Goal: Complete application form: Complete application form

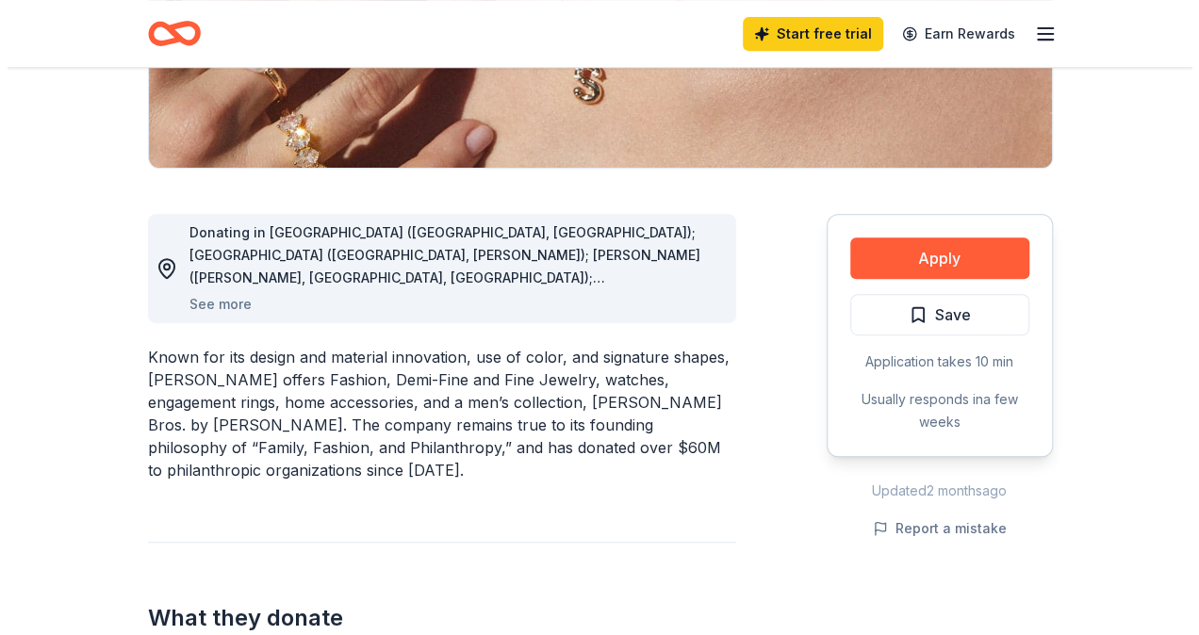
scroll to position [407, 0]
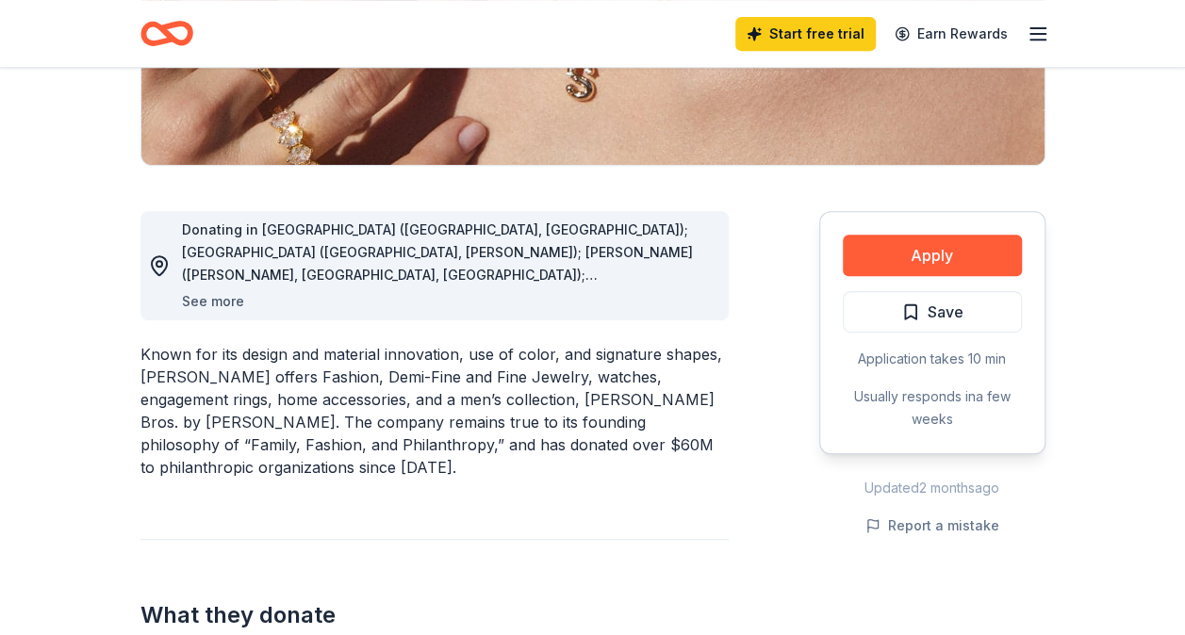
click at [203, 305] on button "See more" at bounding box center [213, 301] width 62 height 23
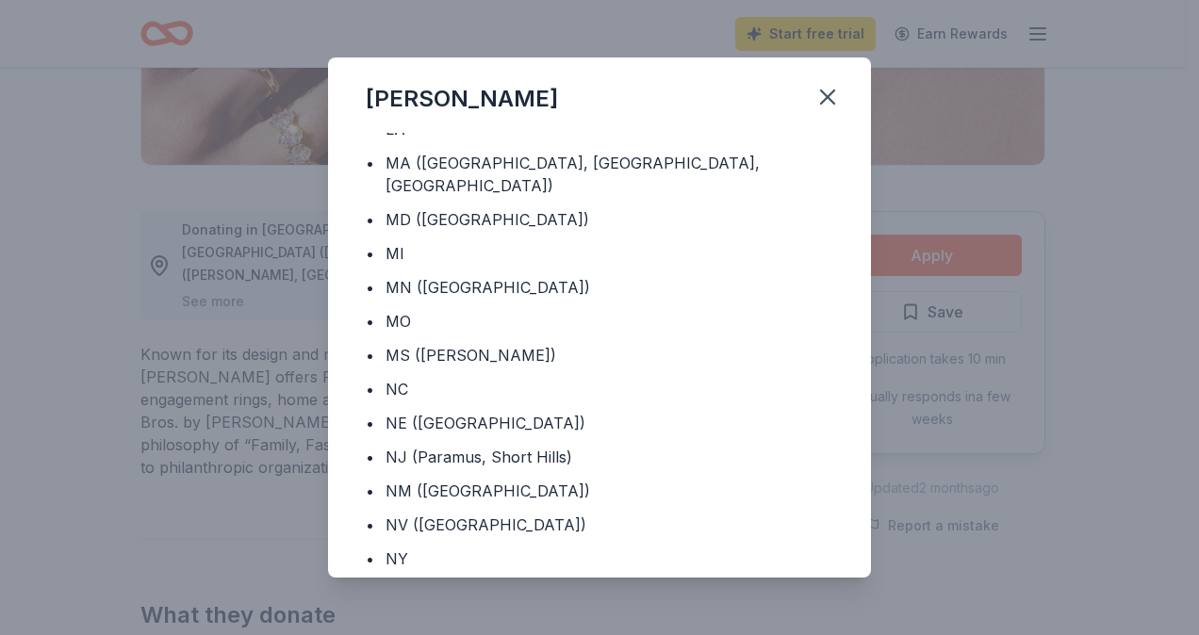
scroll to position [547, 0]
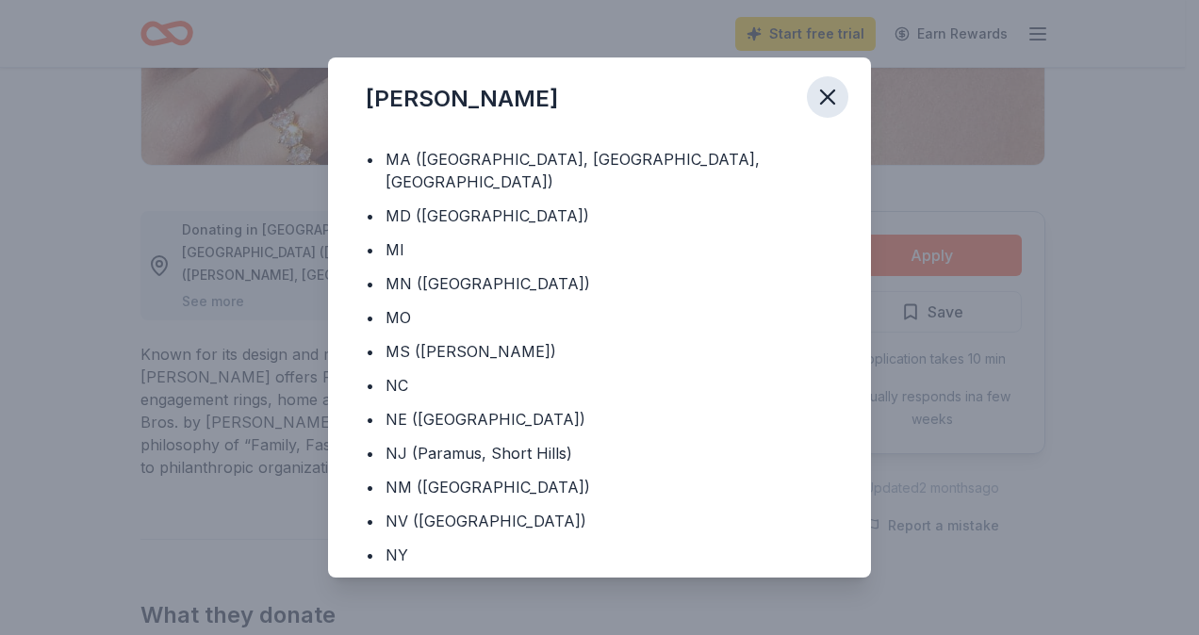
click at [831, 99] on icon "button" at bounding box center [827, 97] width 13 height 13
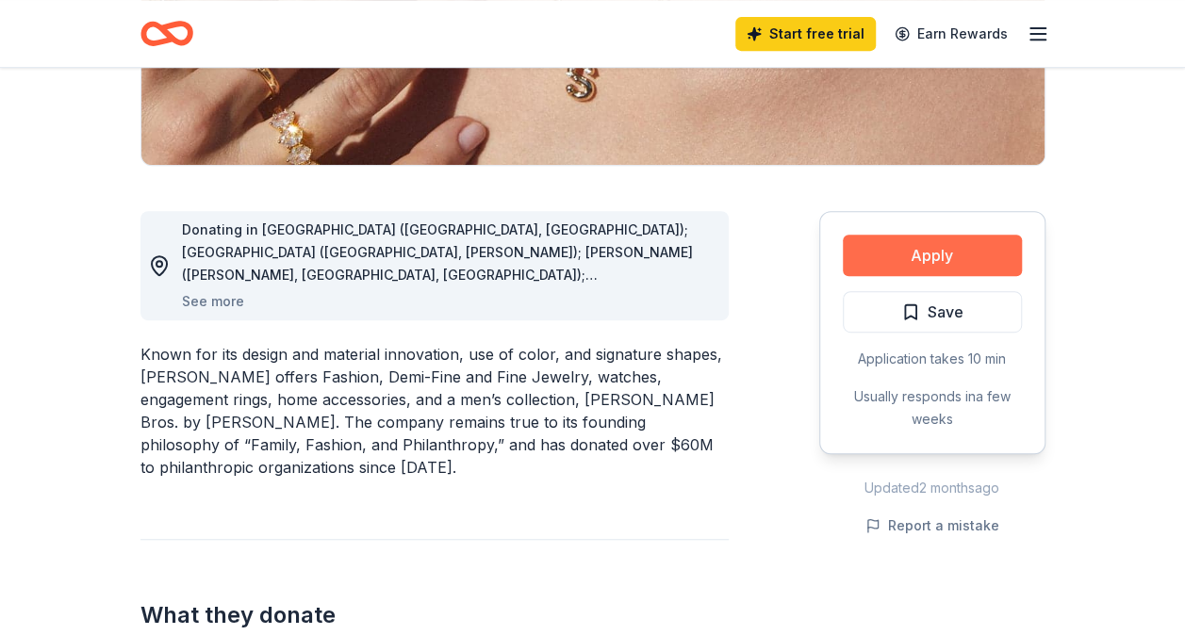
click at [914, 247] on button "Apply" at bounding box center [932, 255] width 179 height 41
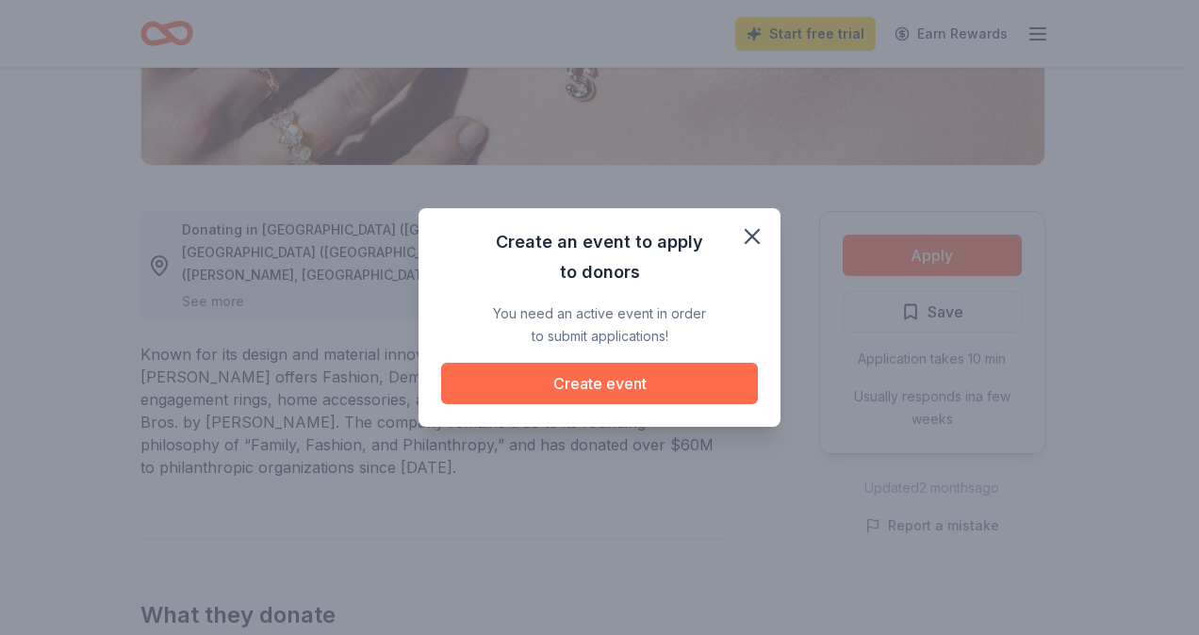
click at [622, 384] on button "Create event" at bounding box center [599, 383] width 317 height 41
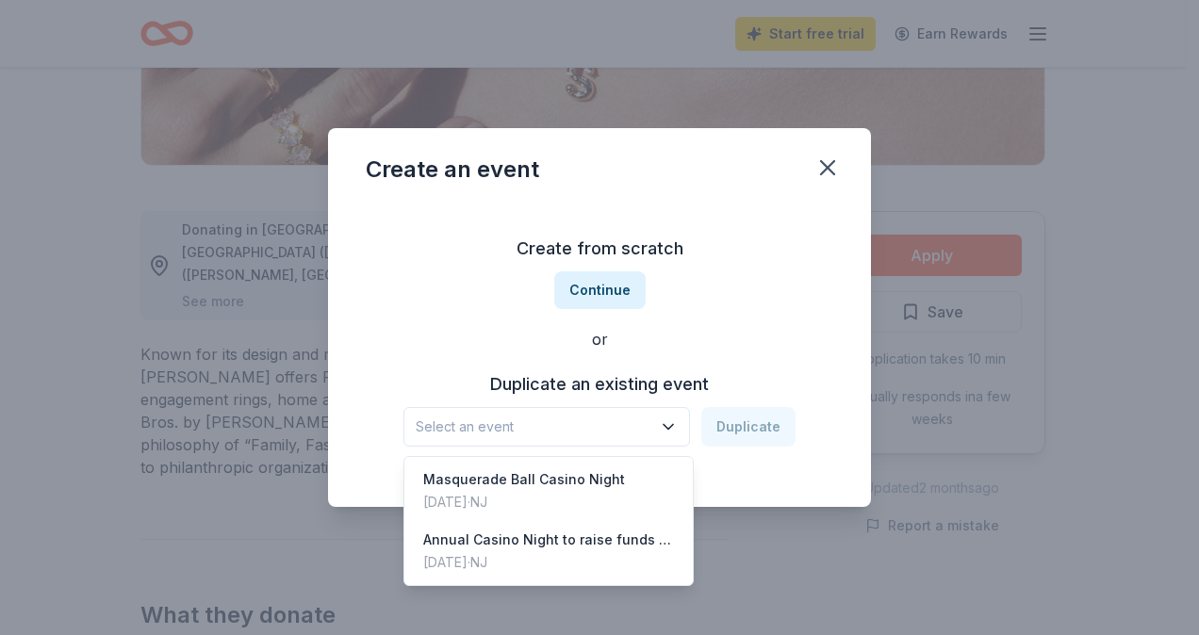
click at [678, 420] on icon "button" at bounding box center [668, 427] width 19 height 19
click at [584, 486] on div "Masquerade Ball Casino Night" at bounding box center [524, 480] width 202 height 23
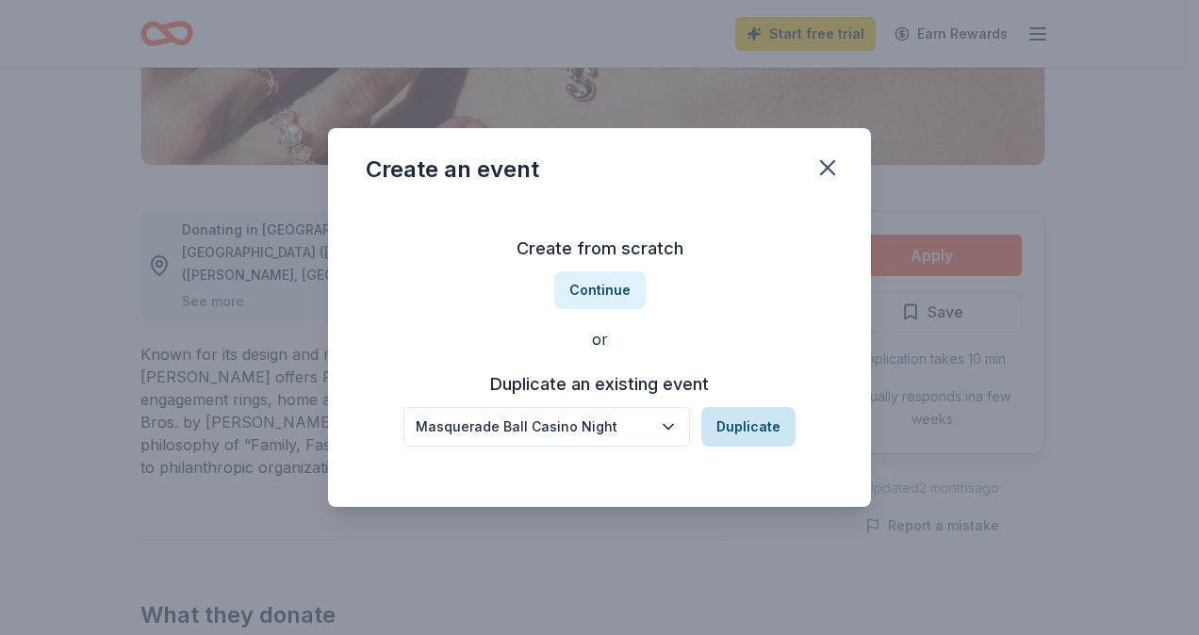
click at [764, 427] on button "Duplicate" at bounding box center [748, 427] width 94 height 40
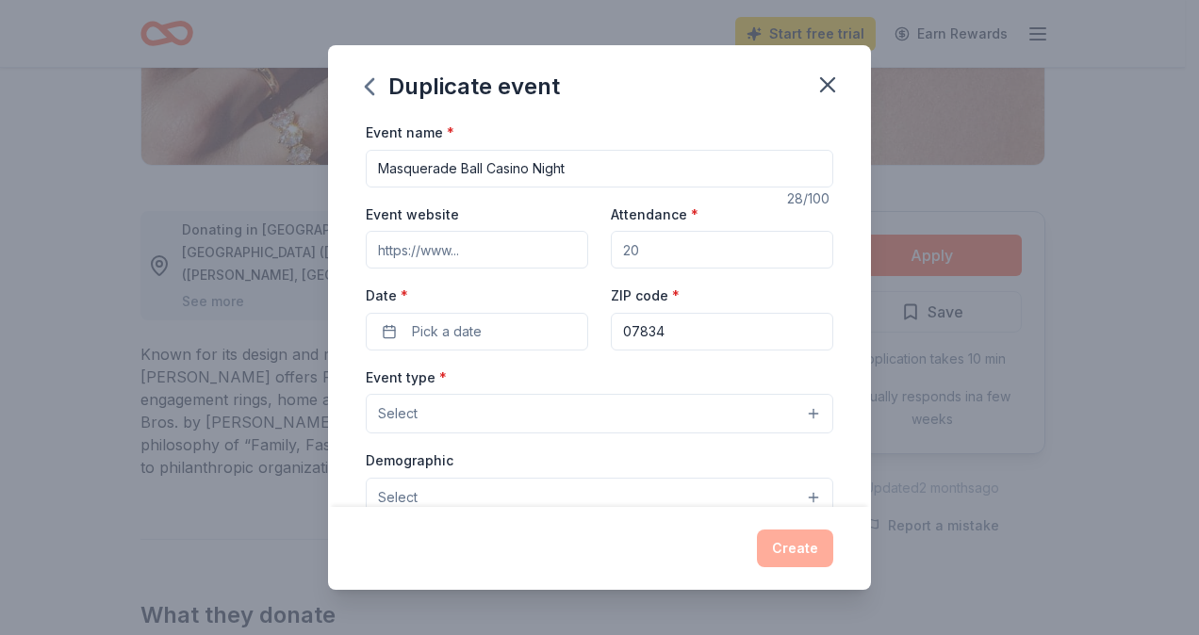
click at [435, 253] on input "Event website" at bounding box center [477, 250] width 222 height 38
type input "[DOMAIN_NAME]"
click at [660, 242] on input "Attendance *" at bounding box center [722, 250] width 222 height 38
type input "150"
click at [464, 324] on span "Pick a date" at bounding box center [447, 332] width 70 height 23
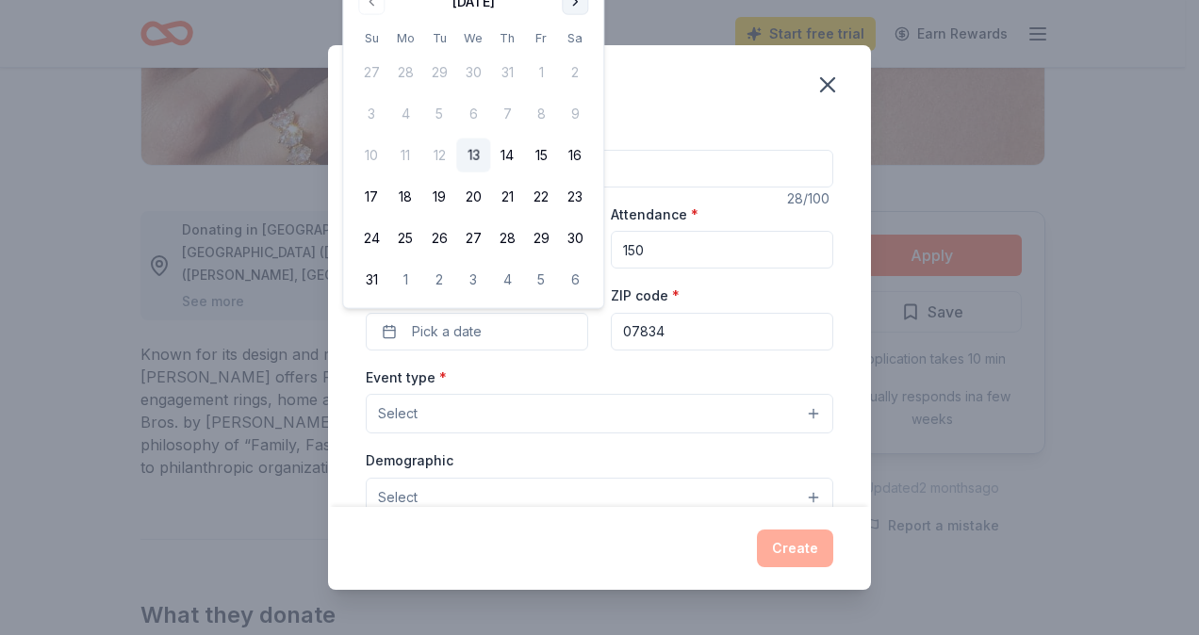
click at [573, 3] on button "Go to next month" at bounding box center [575, 2] width 26 height 26
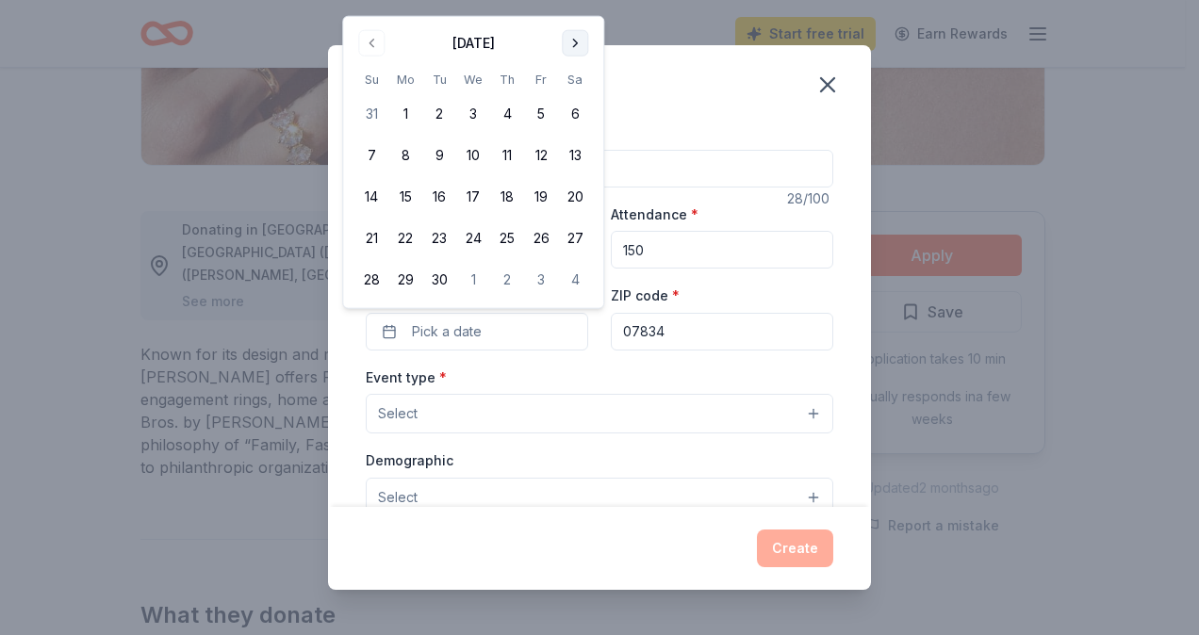
click at [573, 3] on div "Duplicate event Event name * Masquerade Ball Casino Night 28 /100 Event website…" at bounding box center [599, 317] width 1199 height 635
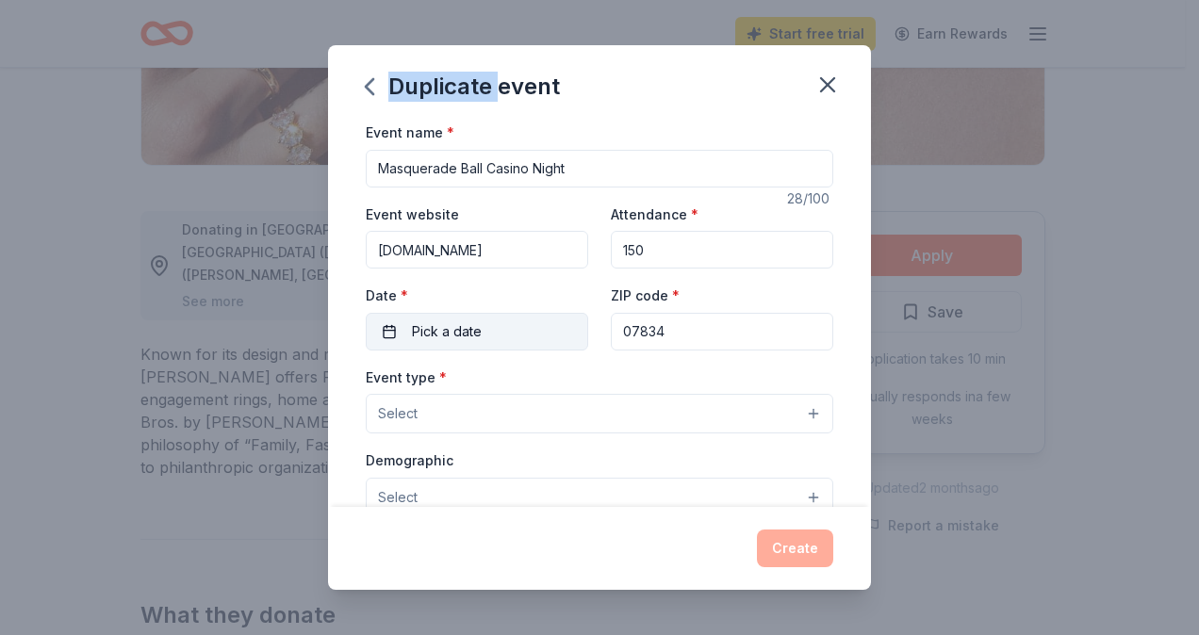
click at [494, 328] on button "Pick a date" at bounding box center [477, 332] width 222 height 38
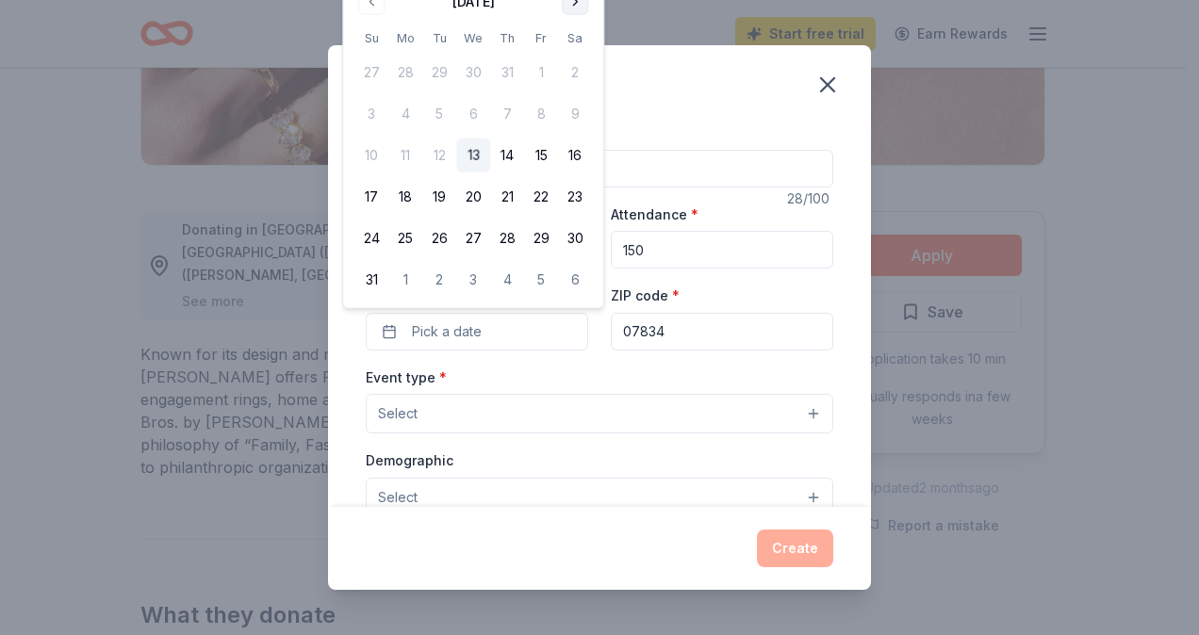
click at [576, 6] on button "Go to next month" at bounding box center [575, 2] width 26 height 26
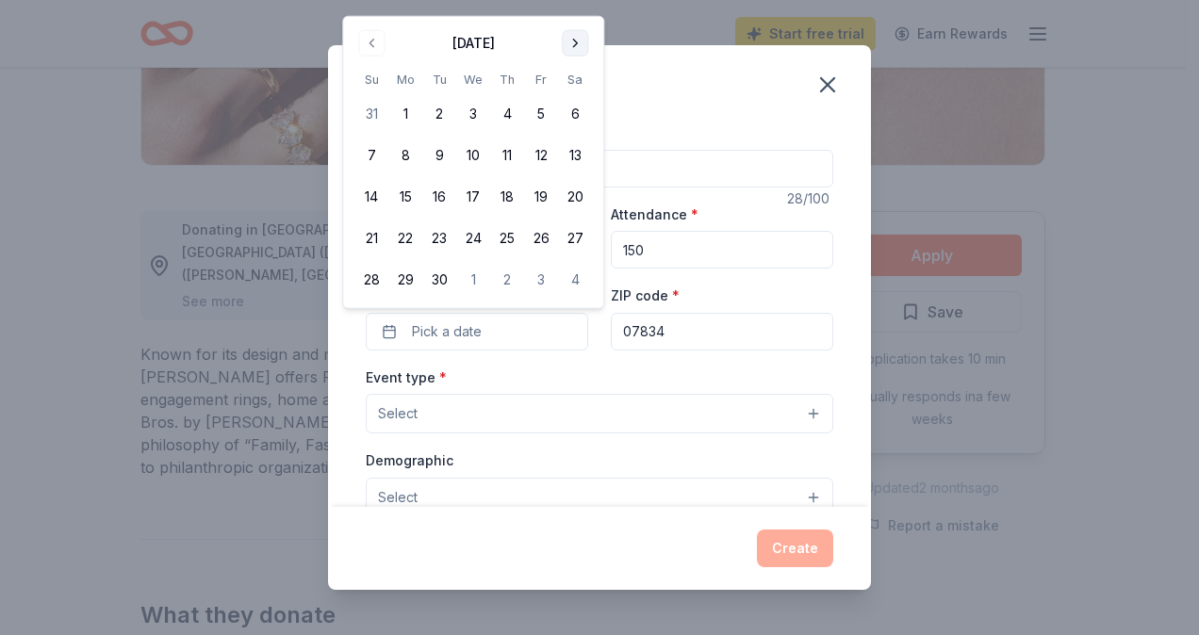
click at [579, 50] on button "Go to next month" at bounding box center [575, 43] width 26 height 26
click at [579, 49] on button "Go to next month" at bounding box center [575, 43] width 26 height 26
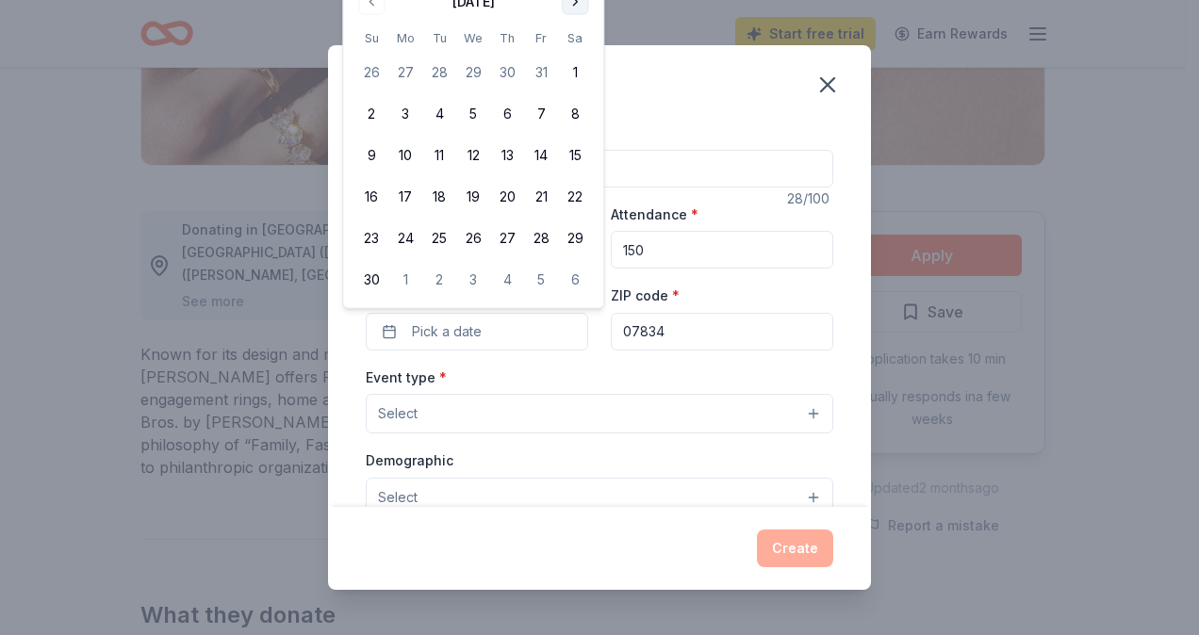
click at [575, 7] on button "Go to next month" at bounding box center [575, 2] width 26 height 26
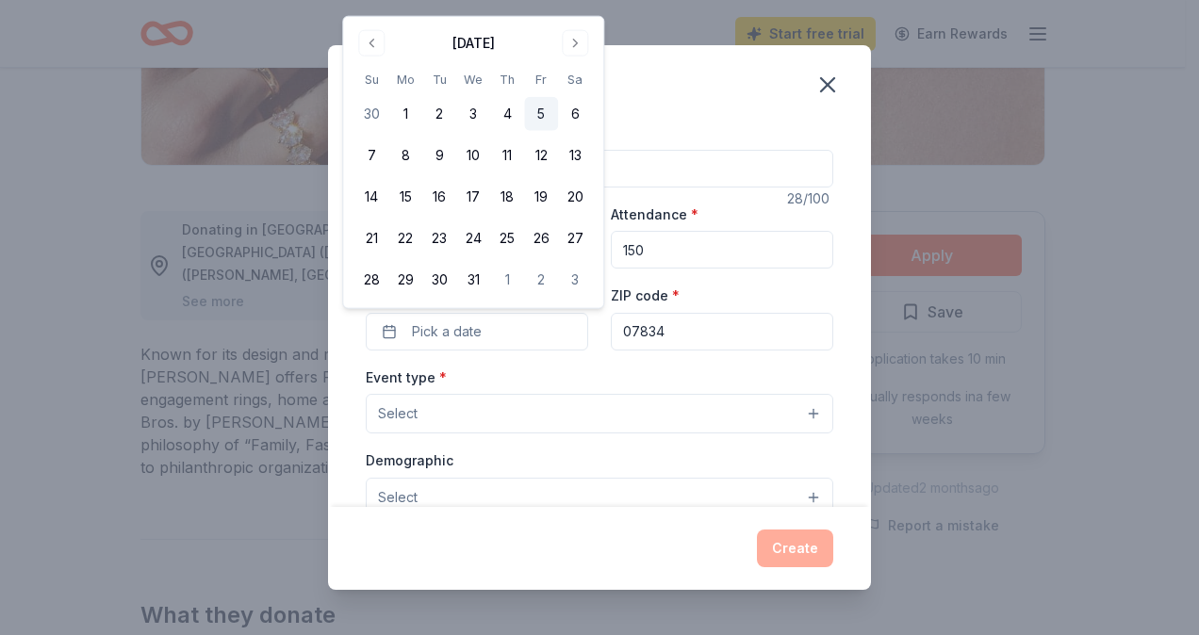
click at [543, 113] on button "5" at bounding box center [541, 114] width 34 height 34
click at [494, 412] on button "Select" at bounding box center [600, 414] width 468 height 40
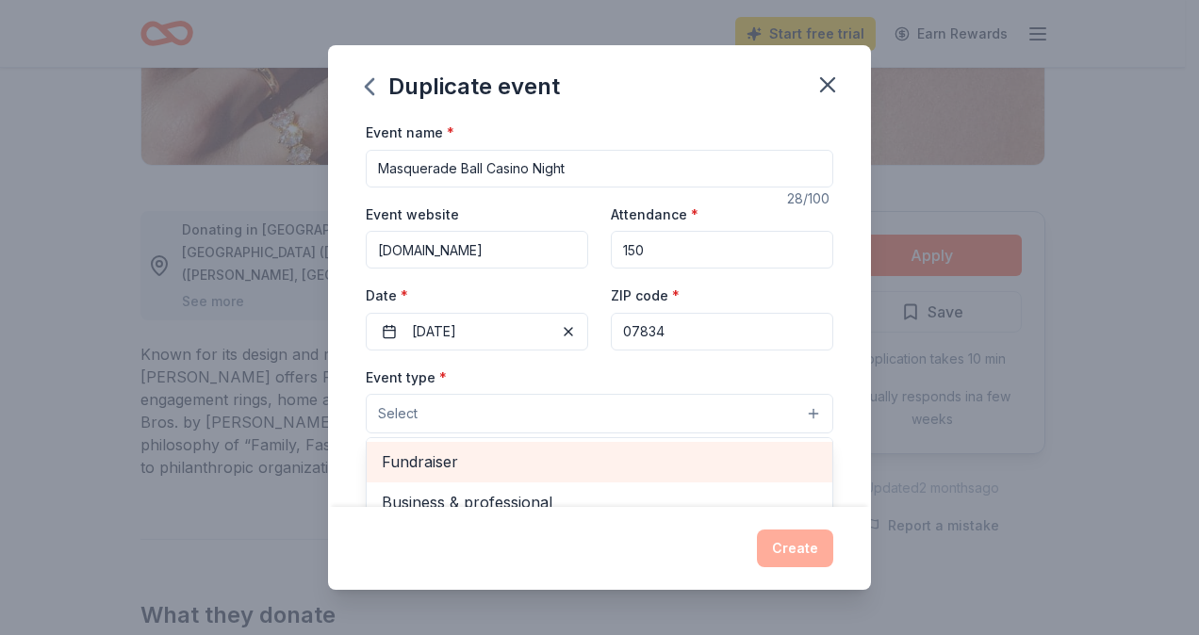
click at [477, 458] on span "Fundraiser" at bounding box center [600, 462] width 436 height 25
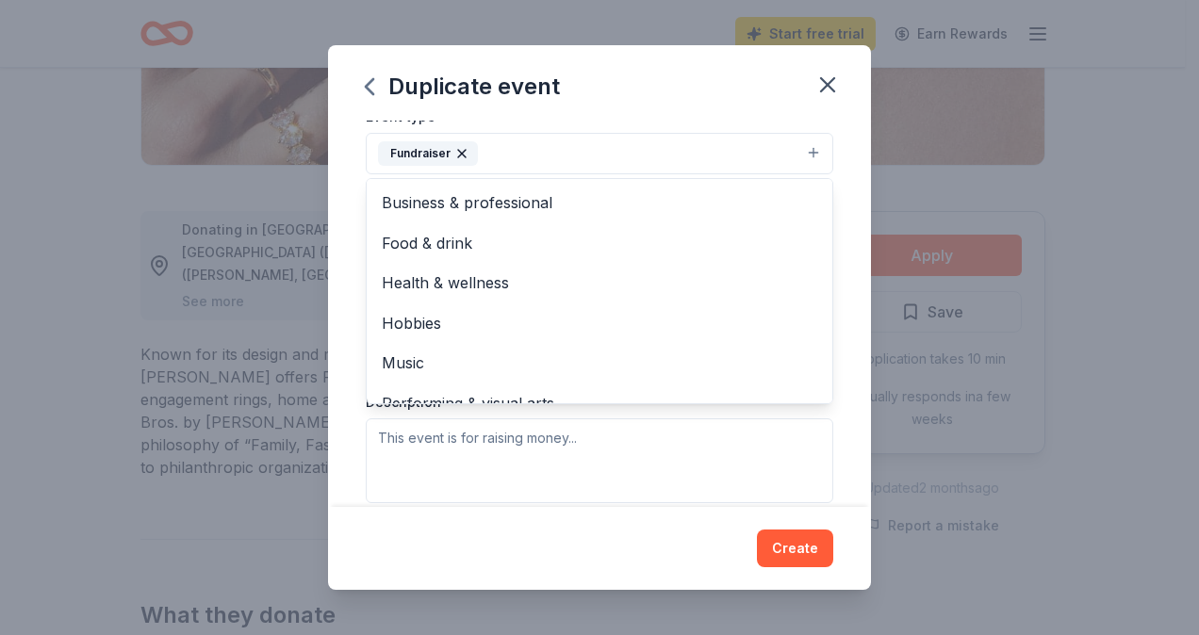
scroll to position [264, 0]
click at [848, 409] on div "Event name * Masquerade Ball Casino Night 28 /100 Event website [DOMAIN_NAME] A…" at bounding box center [599, 314] width 543 height 387
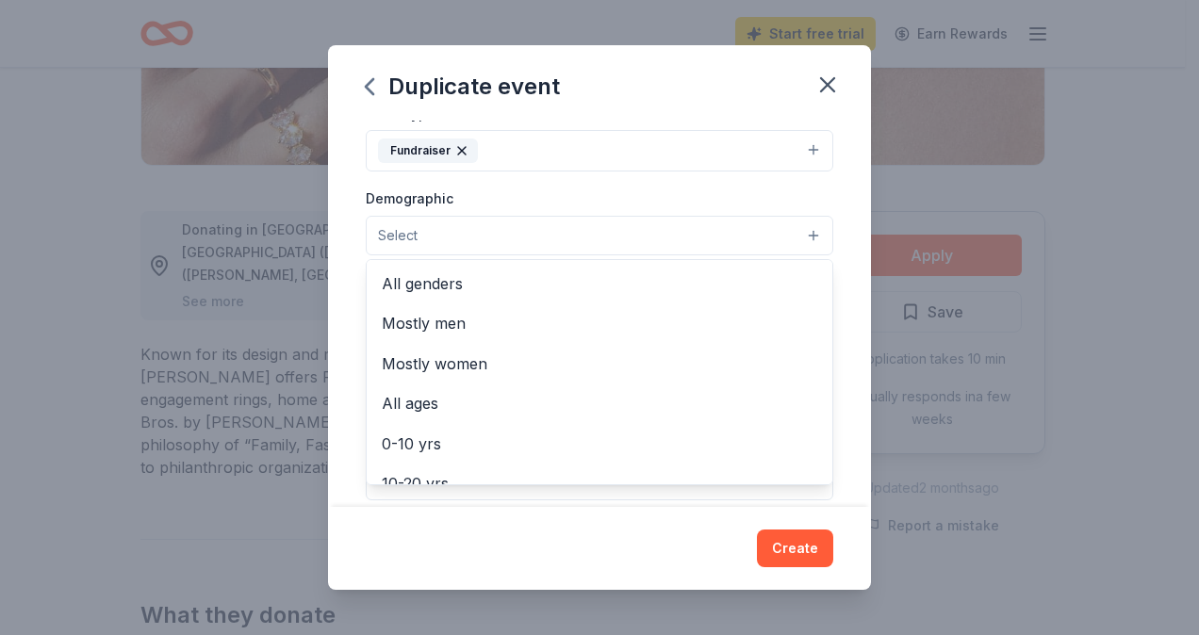
click at [534, 235] on button "Select" at bounding box center [600, 236] width 468 height 40
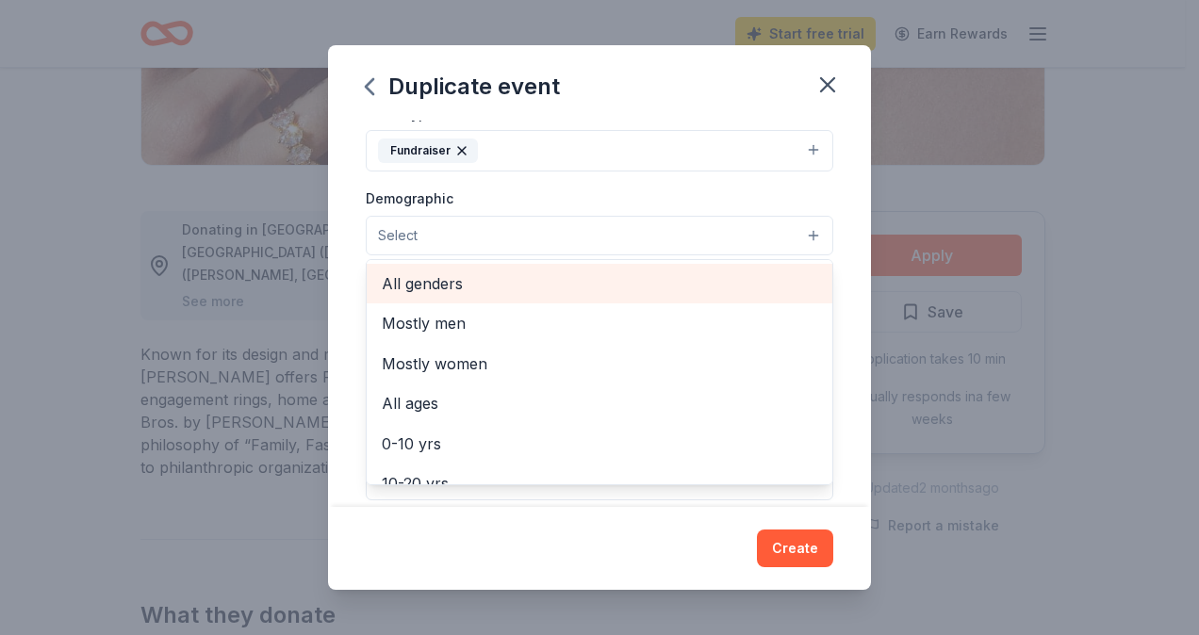
click at [472, 282] on span "All genders" at bounding box center [600, 284] width 436 height 25
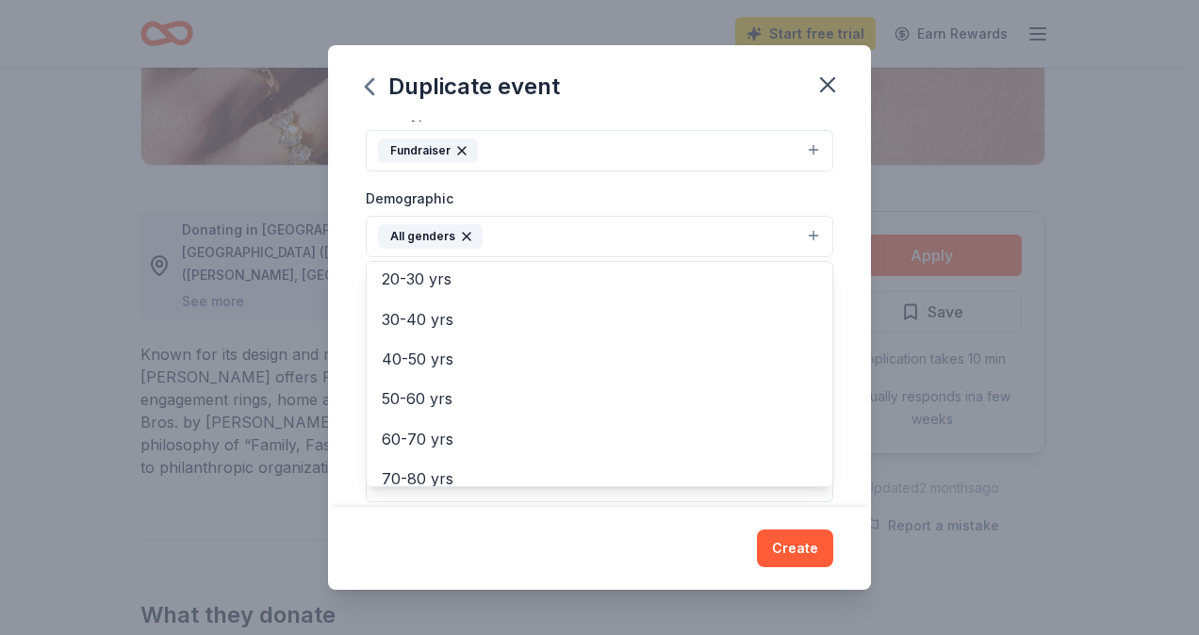
scroll to position [207, 0]
click at [844, 287] on div "Event name * Masquerade Ball Casino Night 28 /100 Event website [DOMAIN_NAME] A…" at bounding box center [599, 314] width 543 height 387
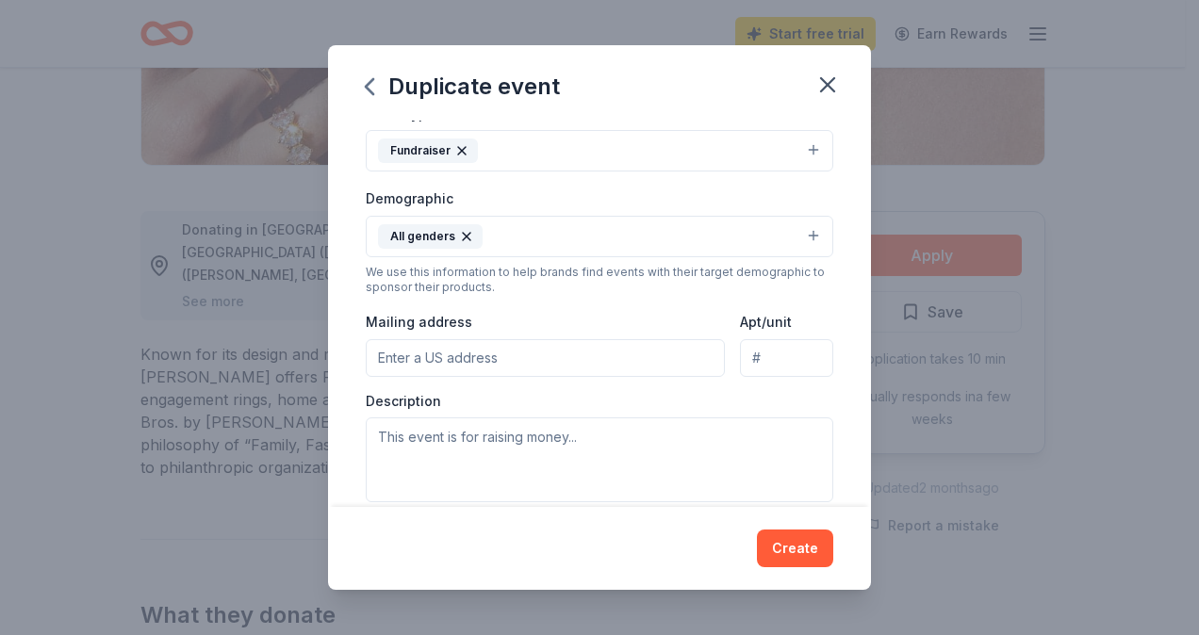
click at [517, 354] on input "Mailing address" at bounding box center [545, 358] width 359 height 38
type input "[STREET_ADDRESS]"
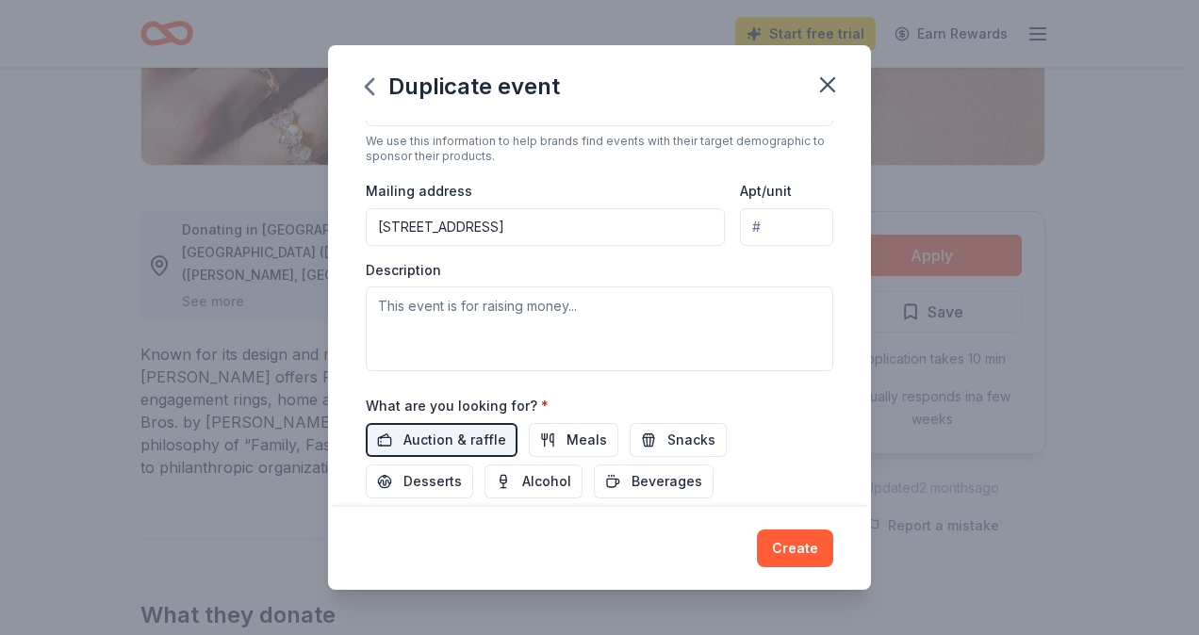
scroll to position [403, 0]
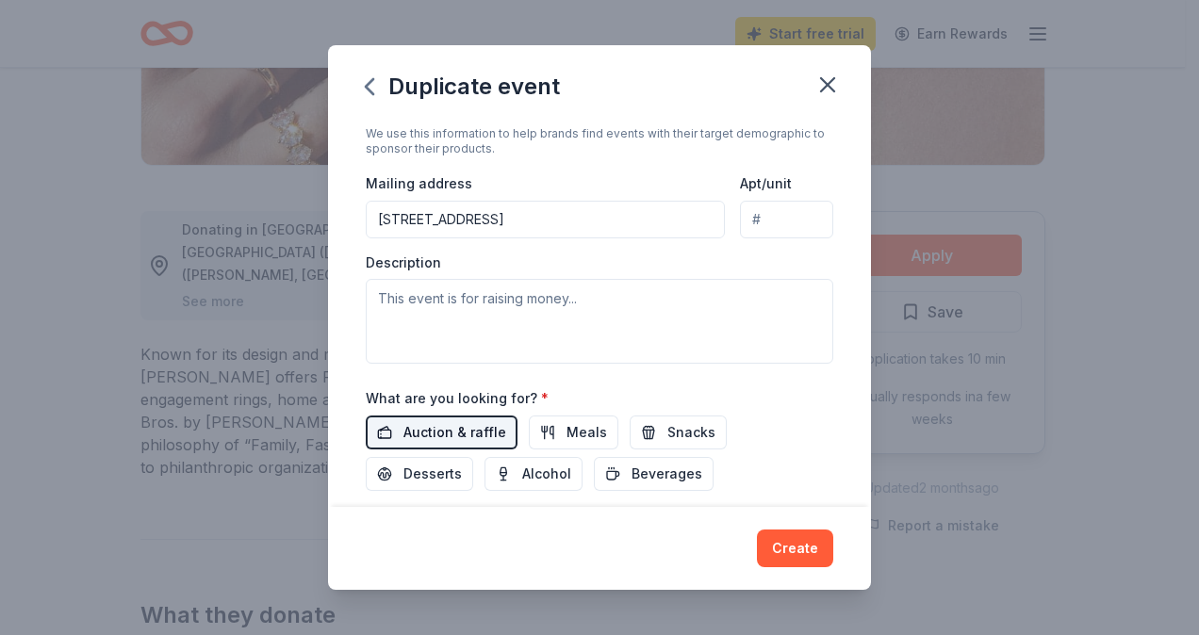
click at [468, 432] on span "Auction & raffle" at bounding box center [454, 432] width 103 height 23
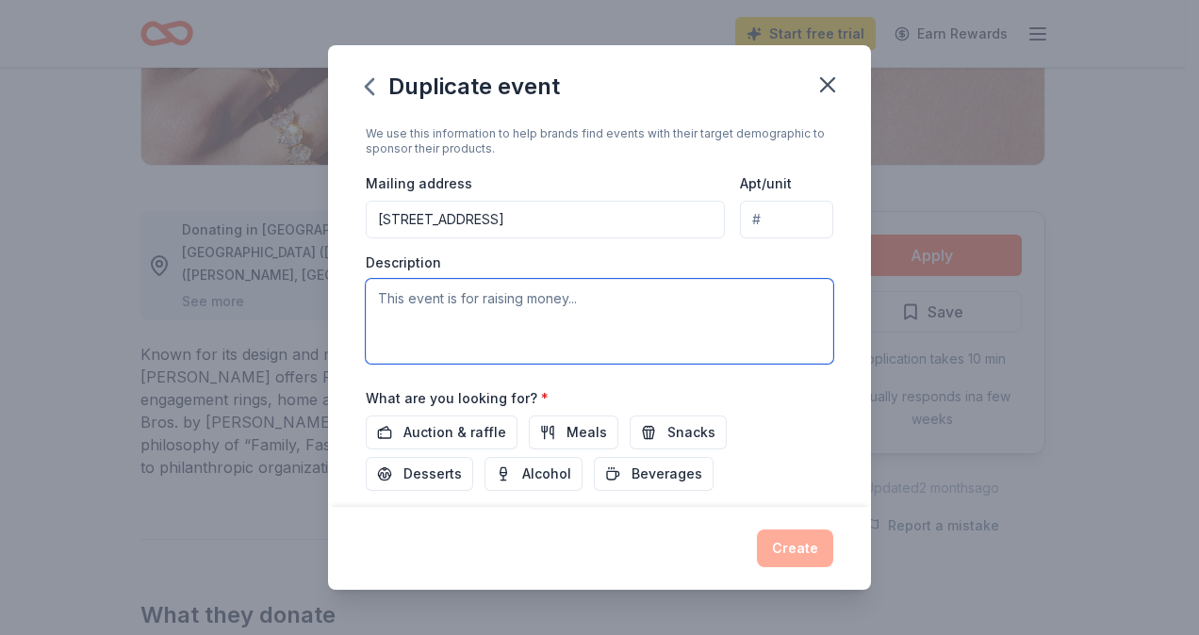
click at [410, 296] on textarea at bounding box center [600, 321] width 468 height 85
paste textarea "[DATE][DATE], I [GEOGRAPHIC_DATA] will host our Casino Night Masquerade Ball at…"
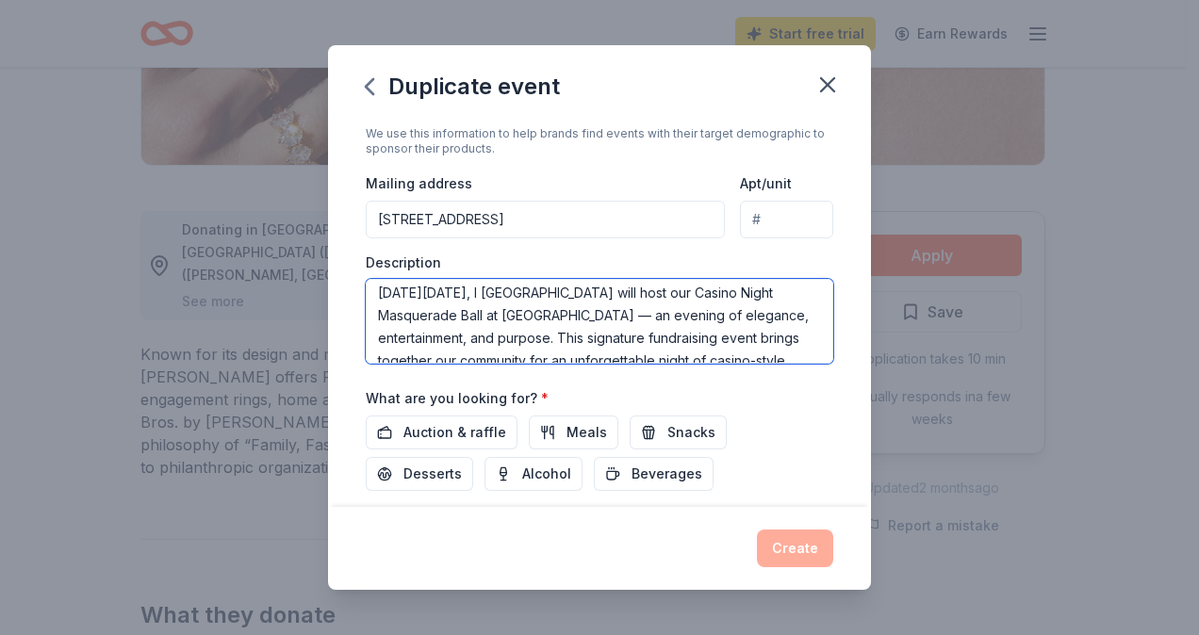
scroll to position [0, 0]
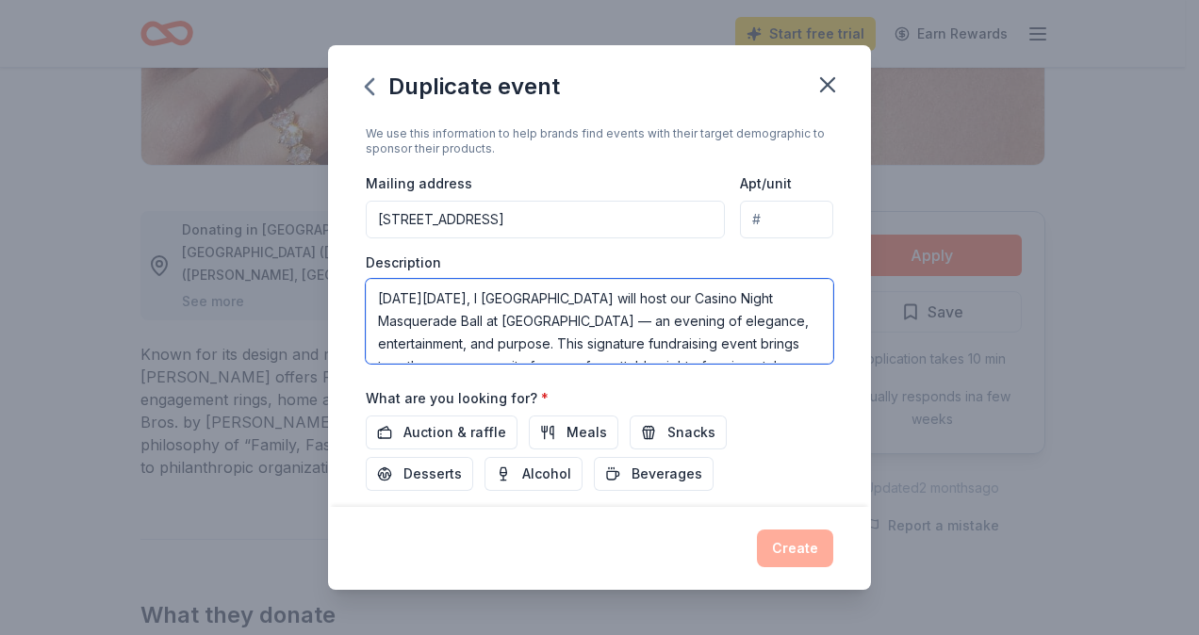
click at [745, 293] on textarea "[DATE][DATE], I [GEOGRAPHIC_DATA] will host our Casino Night Masquerade Ball at…" at bounding box center [600, 321] width 468 height 85
click at [772, 316] on textarea "[DATE][DATE], I [GEOGRAPHIC_DATA] will host our Annual Casino Night Masquerade …" at bounding box center [600, 321] width 468 height 85
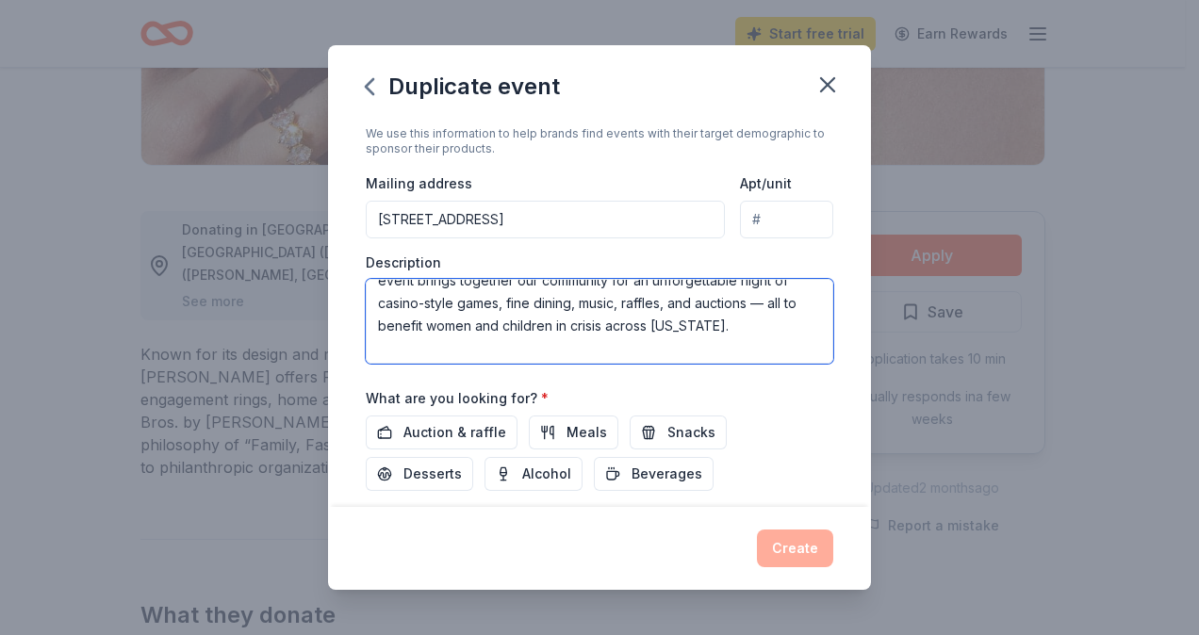
scroll to position [87, 0]
click at [521, 319] on textarea "[DATE][DATE], I [GEOGRAPHIC_DATA] will host our Annual Casino Night Masquerade …" at bounding box center [600, 321] width 468 height 85
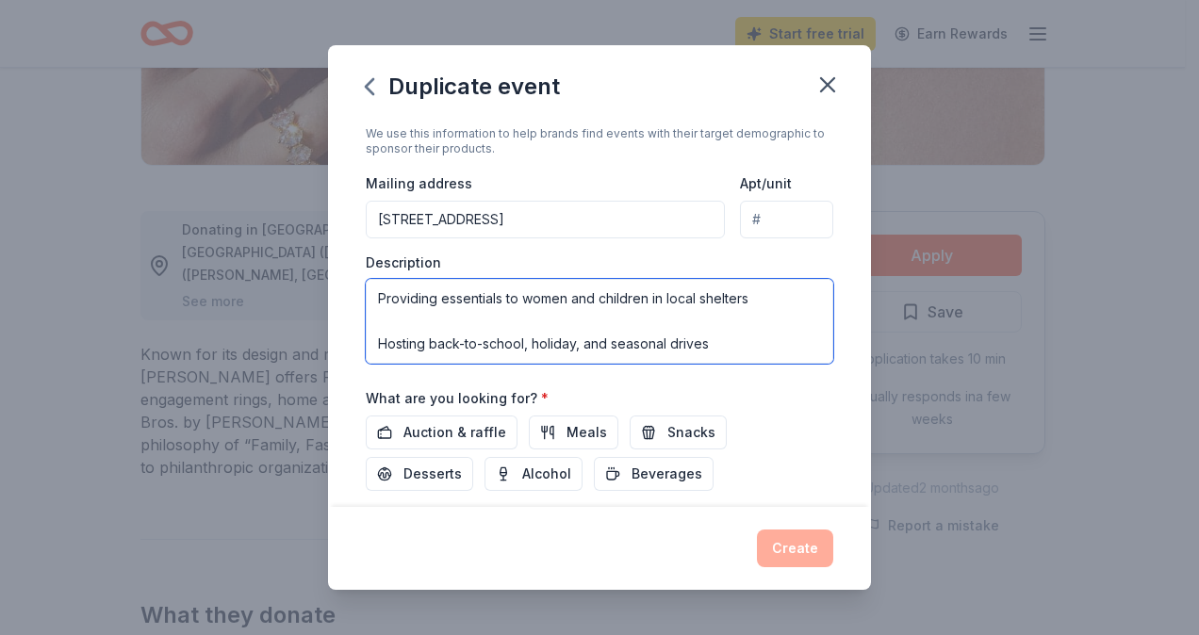
scroll to position [215, 0]
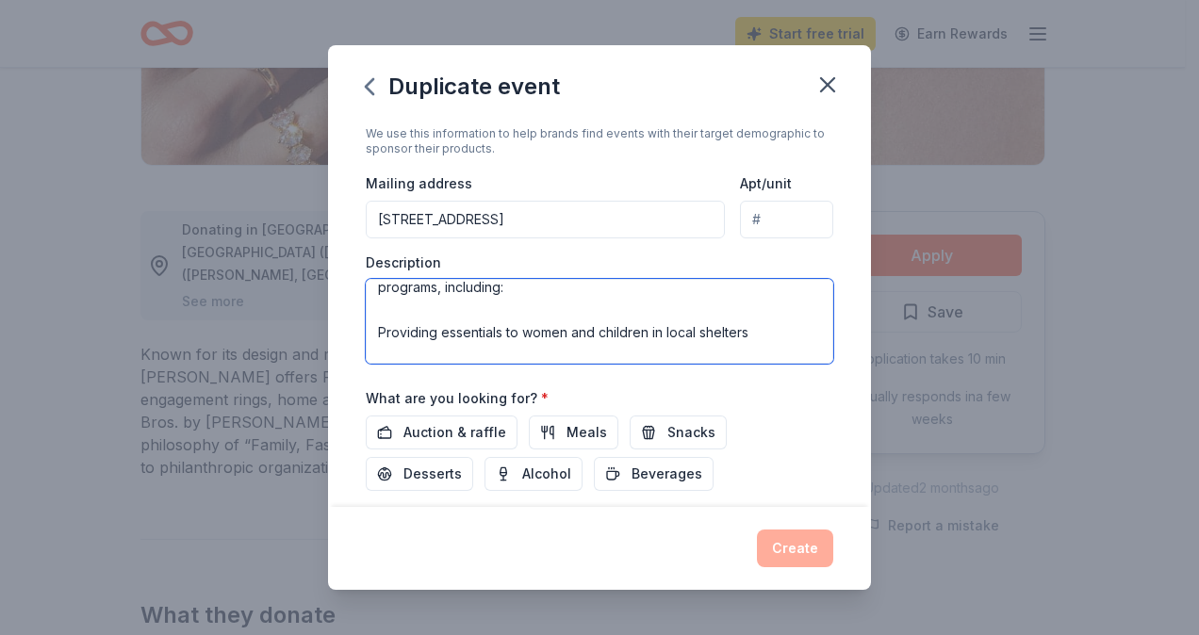
click at [387, 322] on textarea "[DATE][DATE], I [GEOGRAPHIC_DATA] will host our Annual Casino Night Masquerade …" at bounding box center [600, 321] width 468 height 85
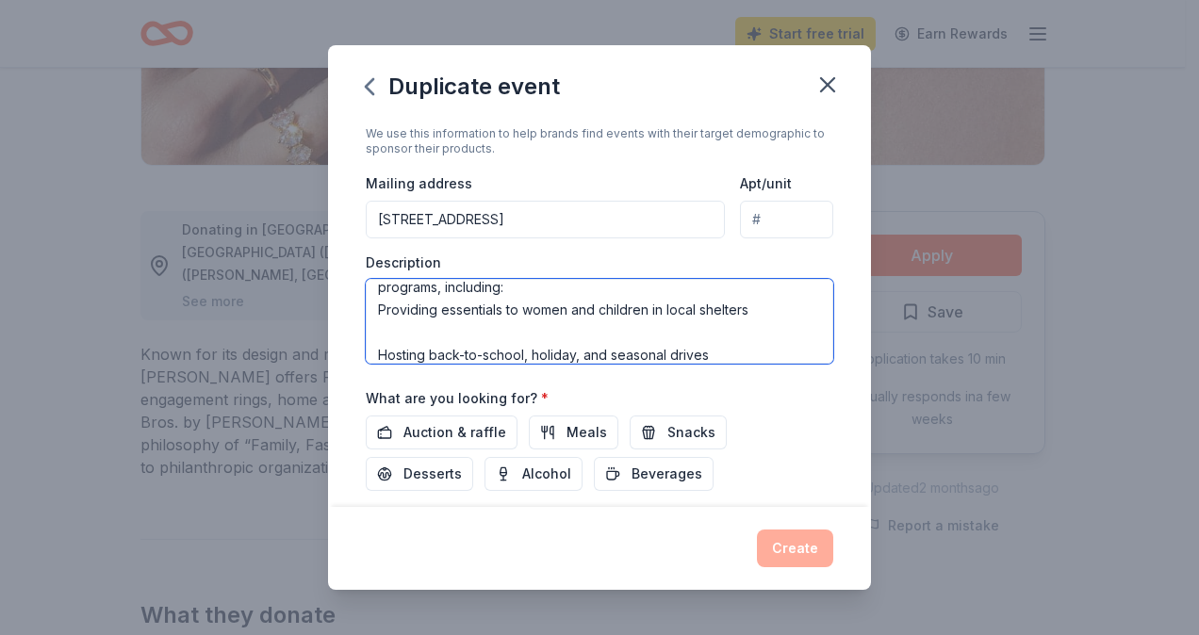
click at [383, 337] on textarea "[DATE][DATE], I [GEOGRAPHIC_DATA] will host our Annual Casino Night Masquerade …" at bounding box center [600, 321] width 468 height 85
click at [376, 304] on textarea "[DATE][DATE], I [GEOGRAPHIC_DATA] will host our Annual Casino Night Masquerade …" at bounding box center [600, 321] width 468 height 85
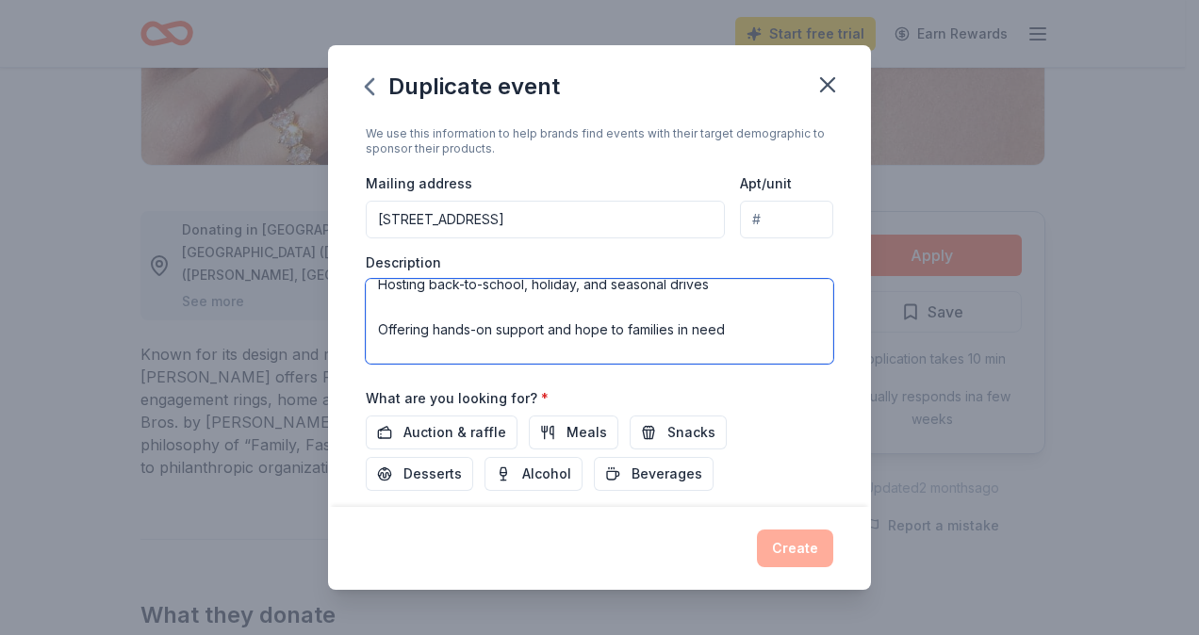
click at [378, 310] on textarea "[DATE][DATE], I [GEOGRAPHIC_DATA] will host our Annual Casino Night Masquerade …" at bounding box center [600, 321] width 468 height 85
click at [380, 320] on textarea "[DATE][DATE], I [GEOGRAPHIC_DATA] will host our Annual Casino Night Masquerade …" at bounding box center [600, 321] width 468 height 85
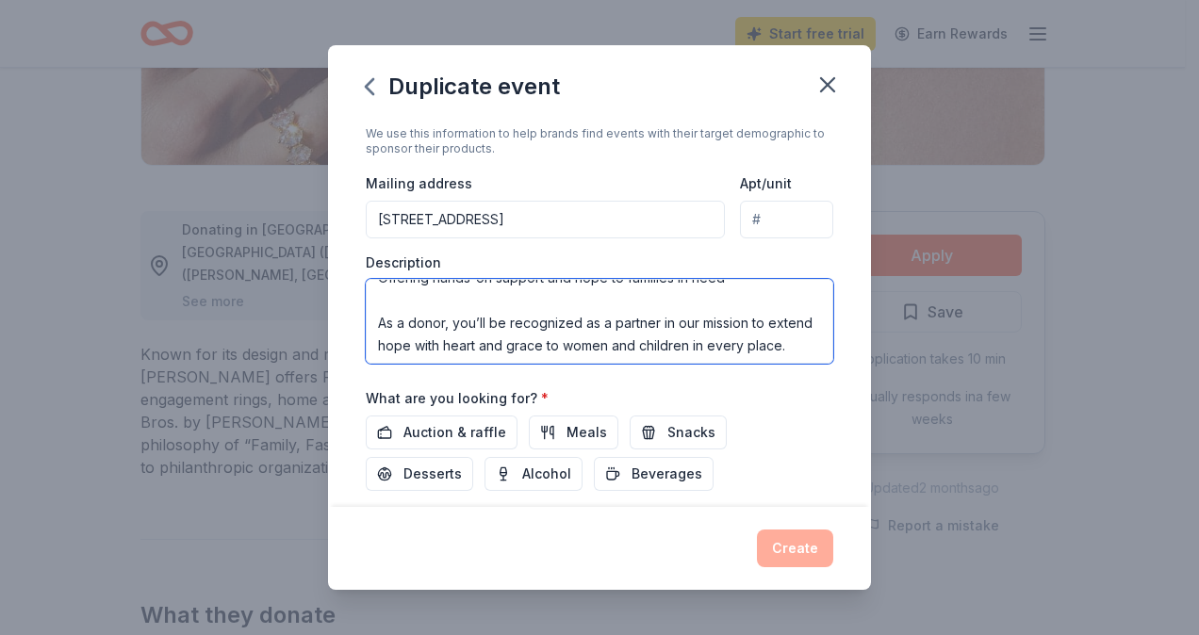
scroll to position [295, 0]
click at [380, 320] on textarea "[DATE][DATE], I [GEOGRAPHIC_DATA] will host our Annual Casino Night Masquerade …" at bounding box center [600, 321] width 468 height 85
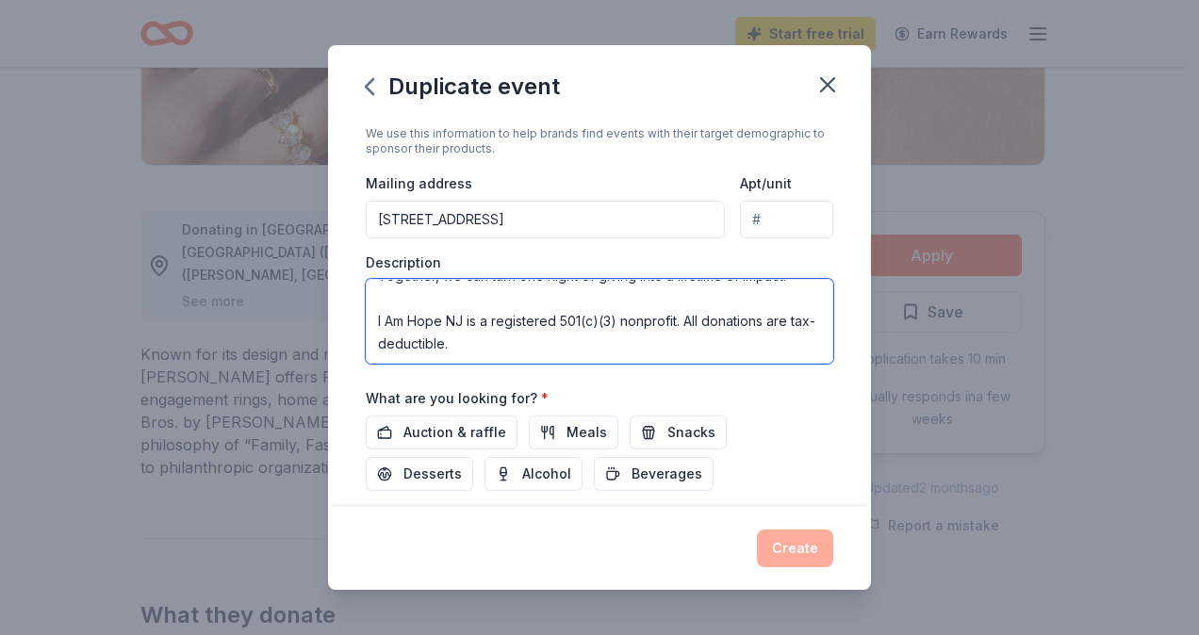
scroll to position [407, 0]
click at [381, 288] on textarea "[DATE][DATE], I [GEOGRAPHIC_DATA] will host our Annual Casino Night Masquerade …" at bounding box center [600, 321] width 468 height 85
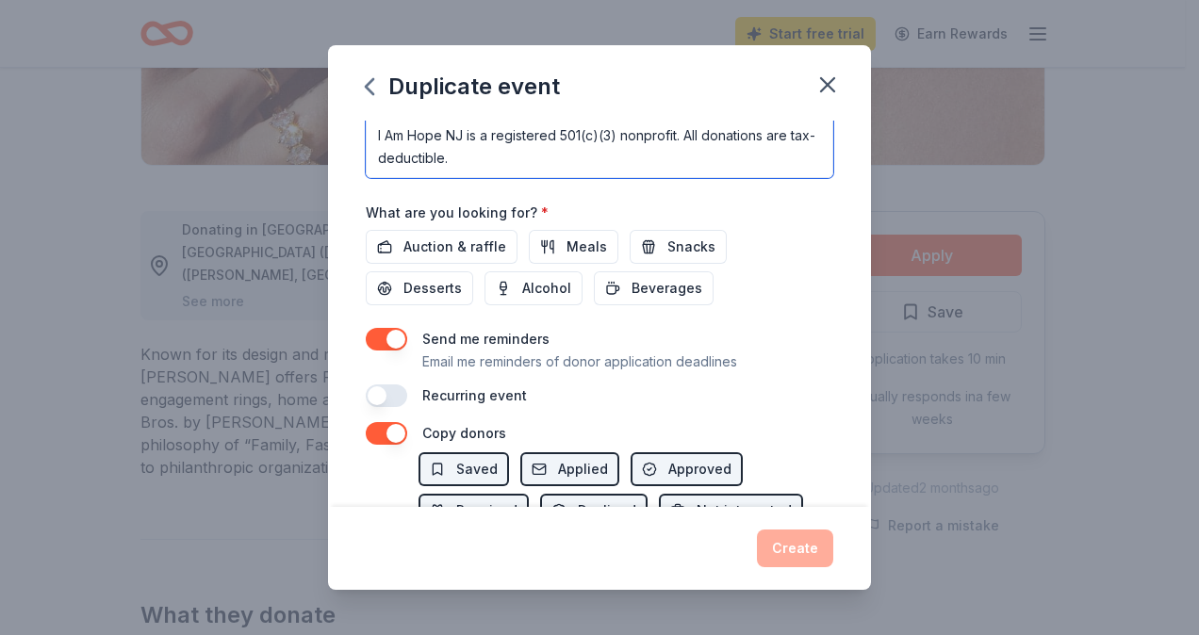
scroll to position [587, 0]
type textarea "[DATE][DATE], I [GEOGRAPHIC_DATA] will host our Annual Casino Night Masquerade …"
click at [471, 241] on span "Auction & raffle" at bounding box center [454, 248] width 103 height 23
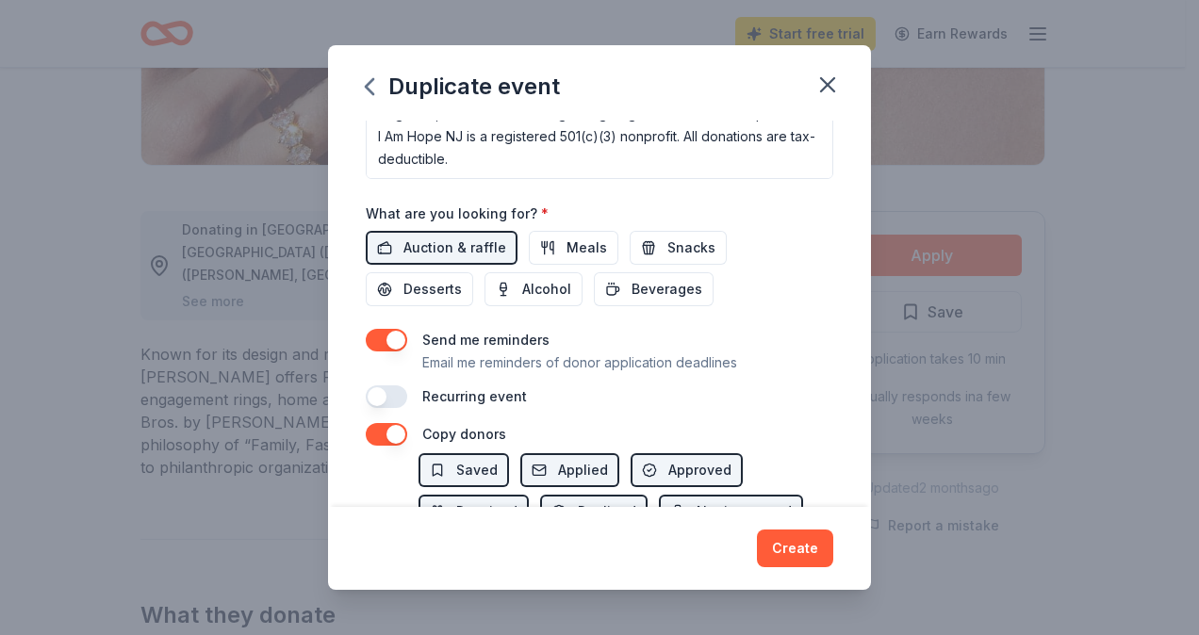
click at [387, 392] on button "button" at bounding box center [386, 397] width 41 height 23
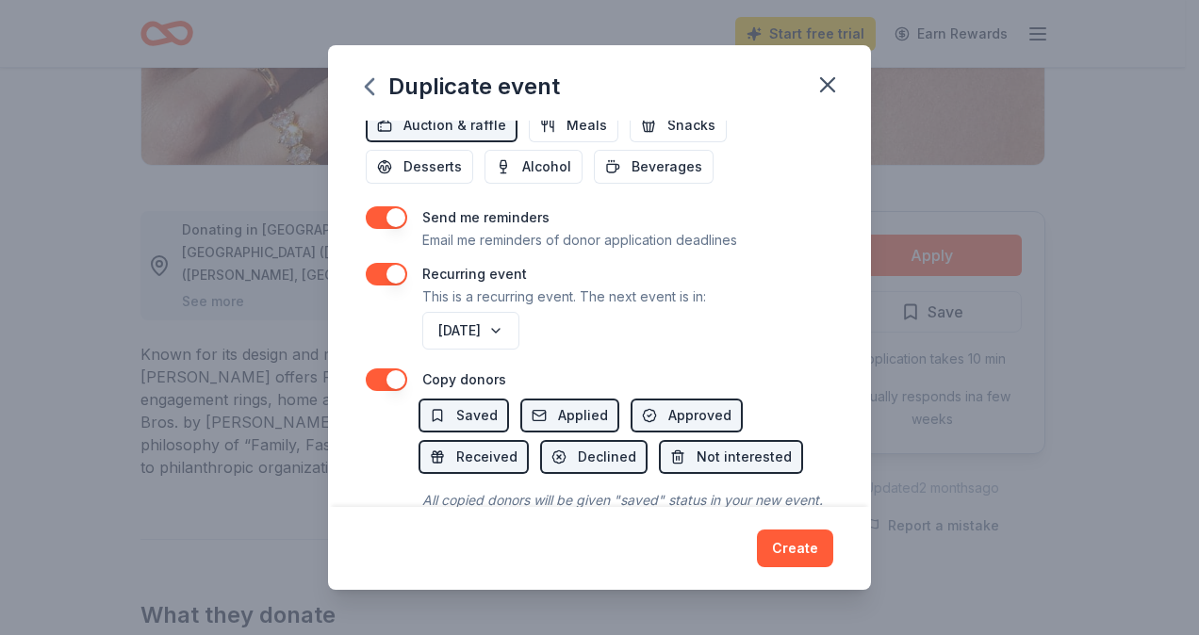
scroll to position [788, 0]
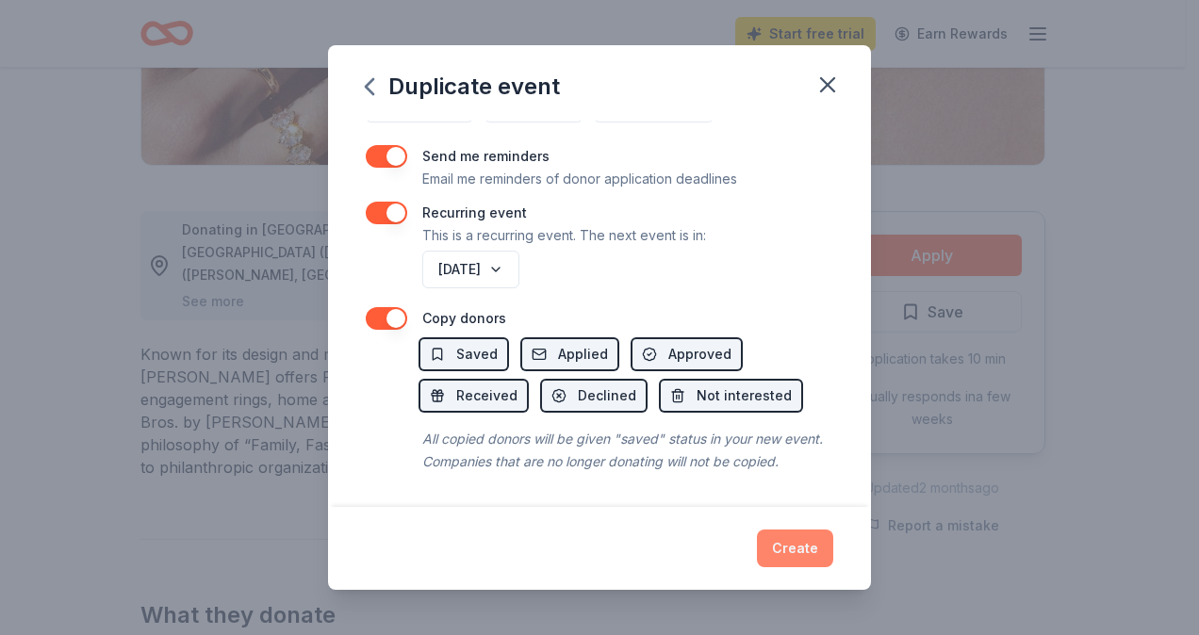
click at [799, 553] on button "Create" at bounding box center [795, 549] width 76 height 38
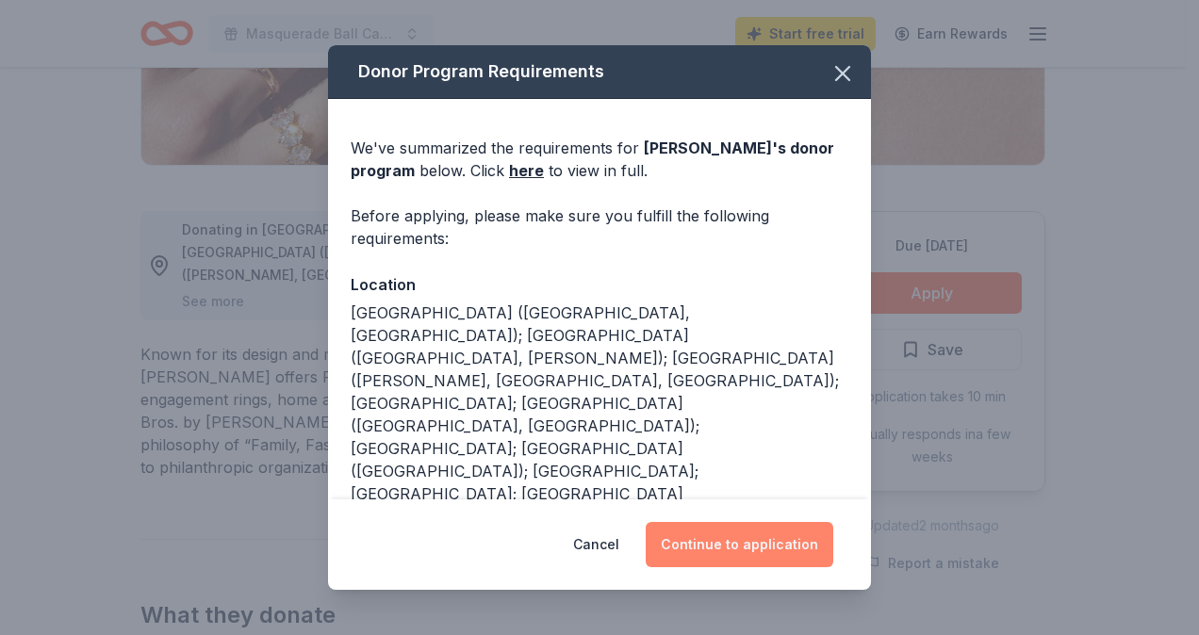
click at [781, 549] on button "Continue to application" at bounding box center [740, 544] width 188 height 45
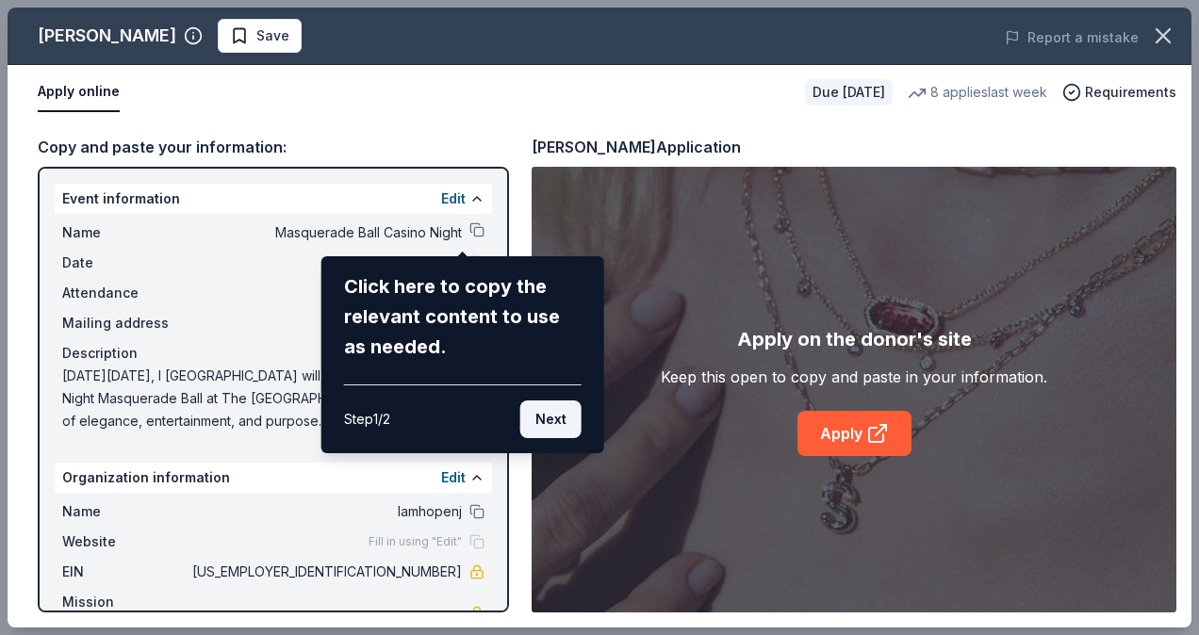
click at [541, 421] on button "Next" at bounding box center [550, 420] width 61 height 38
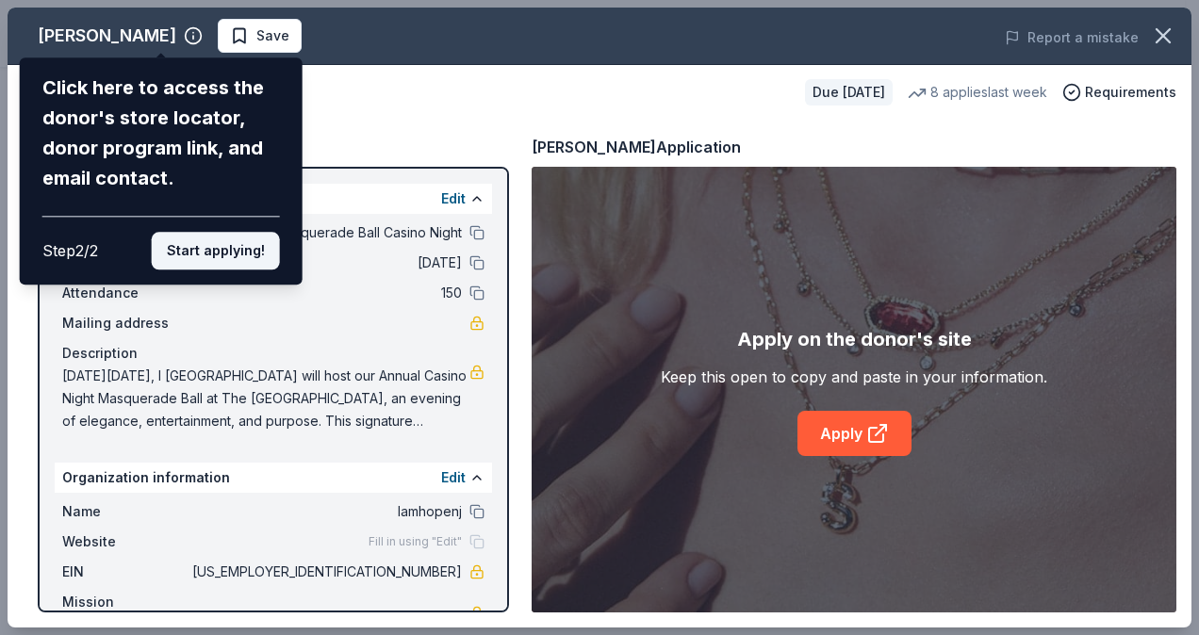
click at [203, 242] on button "Start applying!" at bounding box center [216, 251] width 128 height 38
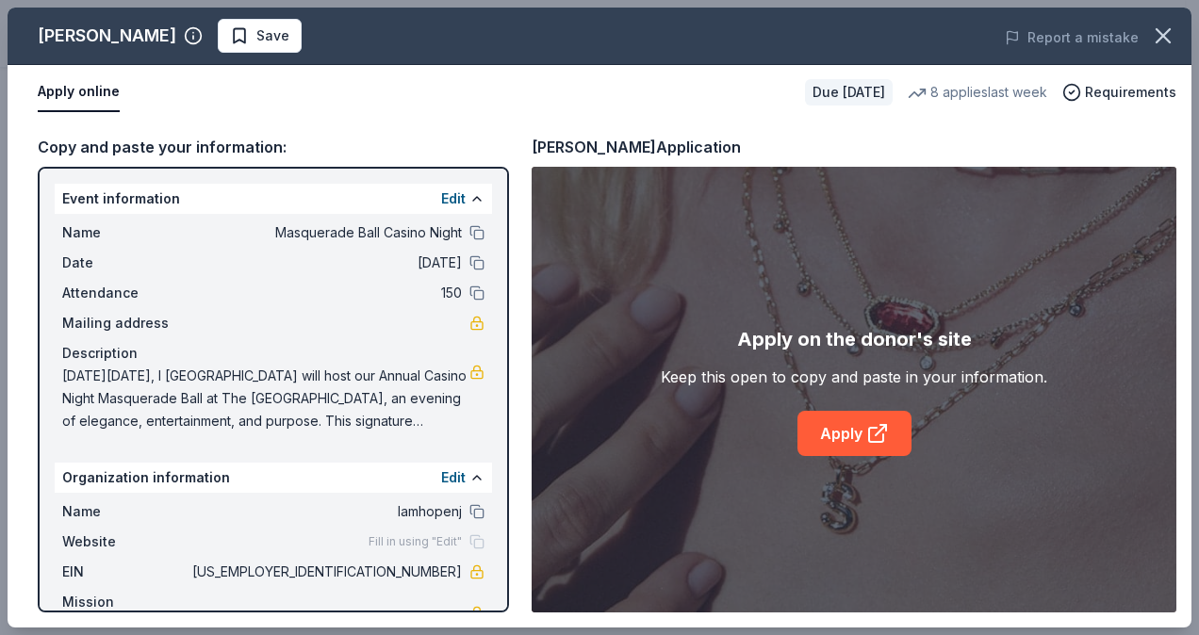
scroll to position [48, 0]
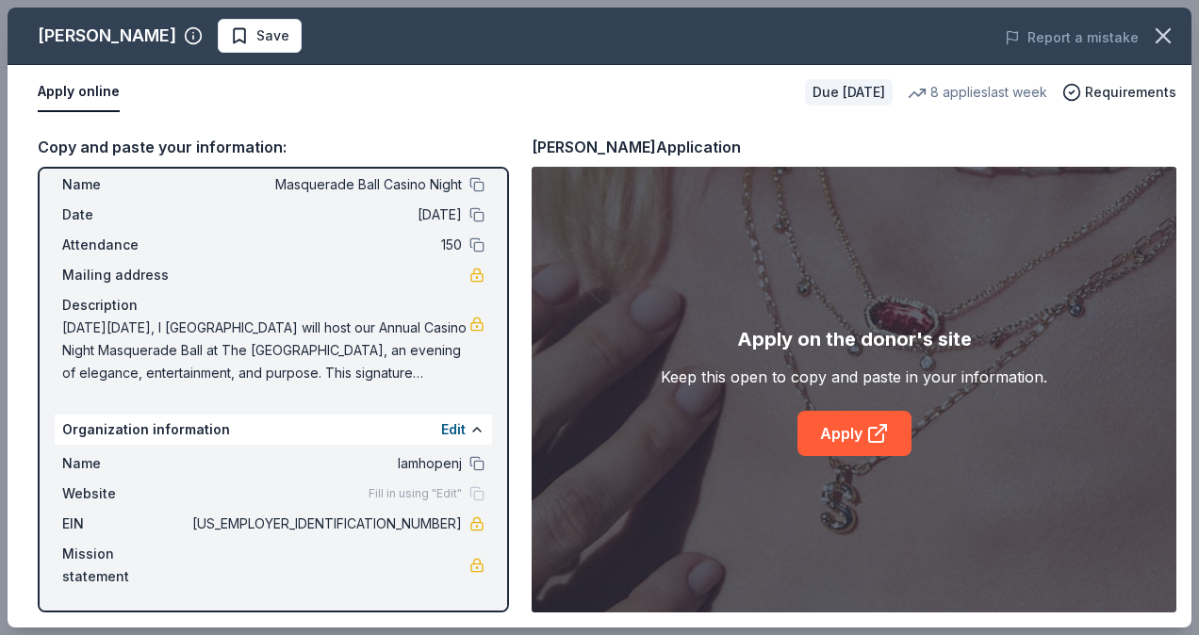
click at [439, 460] on span "Iamhopenj" at bounding box center [325, 464] width 273 height 23
click at [444, 428] on button "Edit" at bounding box center [453, 430] width 25 height 23
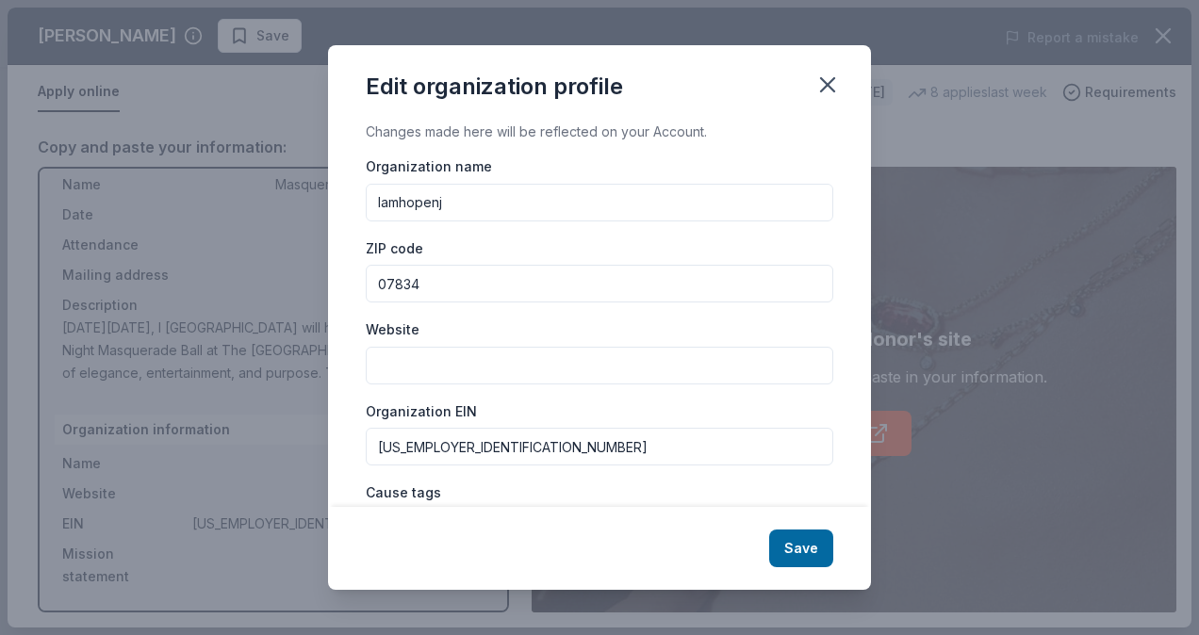
drag, startPoint x: 464, startPoint y: 199, endPoint x: 322, endPoint y: 201, distance: 141.4
click at [322, 201] on div "Edit organization profile Changes made here will be reflected on your Account. …" at bounding box center [599, 317] width 1199 height 635
type input "I AM [GEOGRAPHIC_DATA]"
click at [420, 361] on input "Website" at bounding box center [600, 366] width 468 height 38
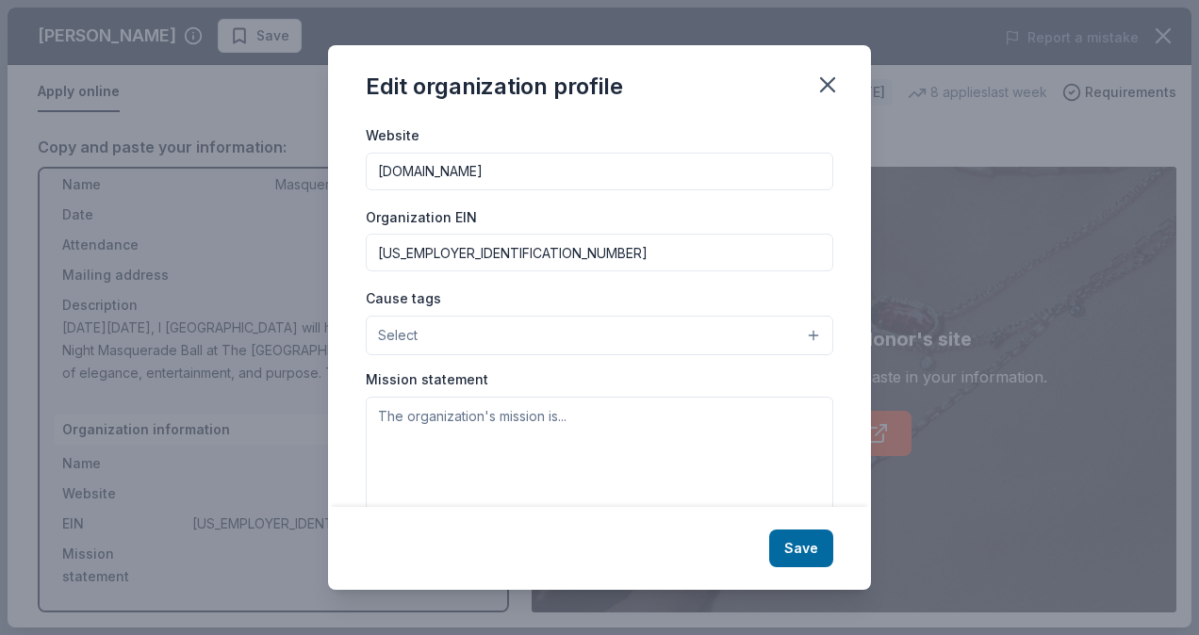
scroll to position [196, 0]
type input "[DOMAIN_NAME]"
click at [439, 347] on button "Select" at bounding box center [600, 334] width 468 height 40
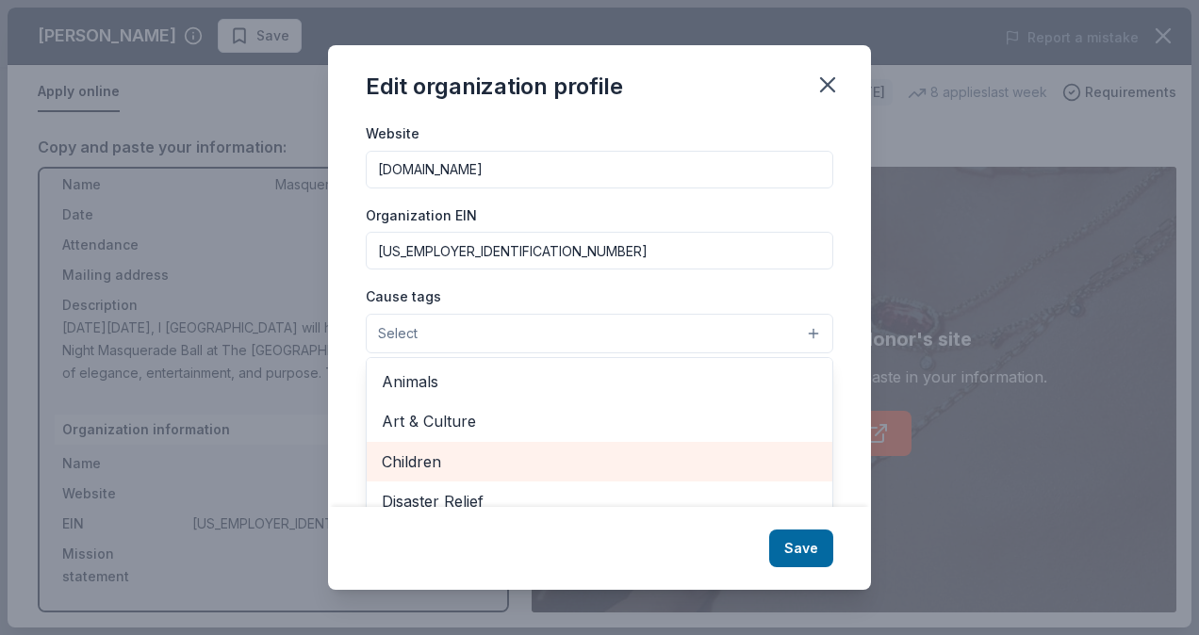
click at [433, 453] on span "Children" at bounding box center [600, 462] width 436 height 25
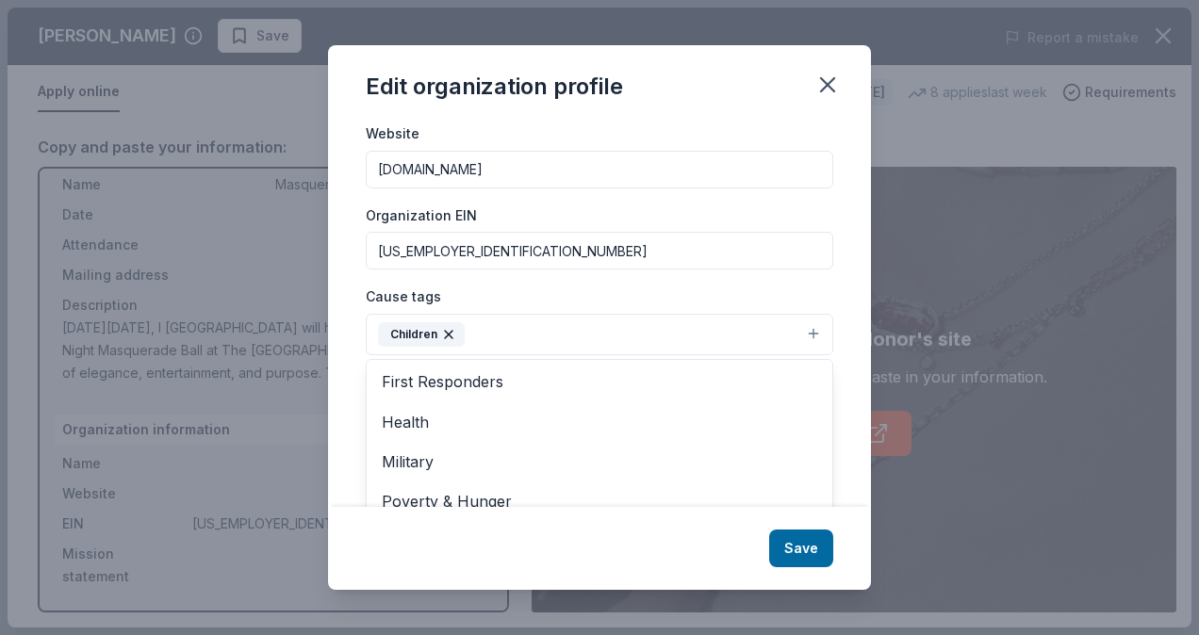
scroll to position [222, 0]
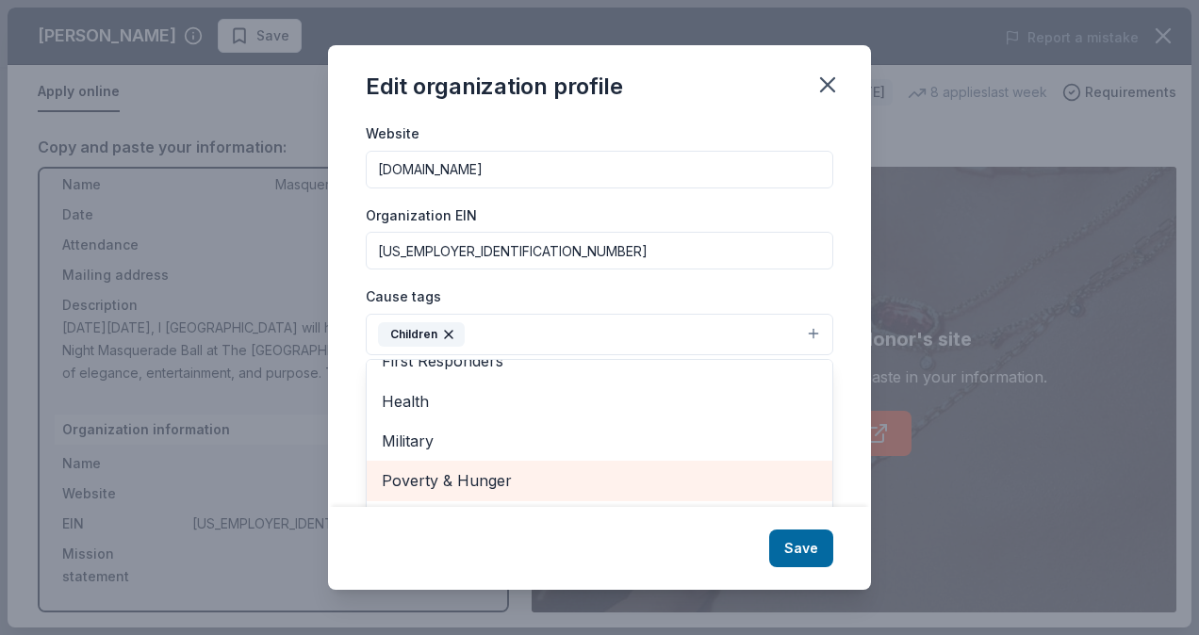
click at [447, 479] on span "Poverty & Hunger" at bounding box center [600, 481] width 436 height 25
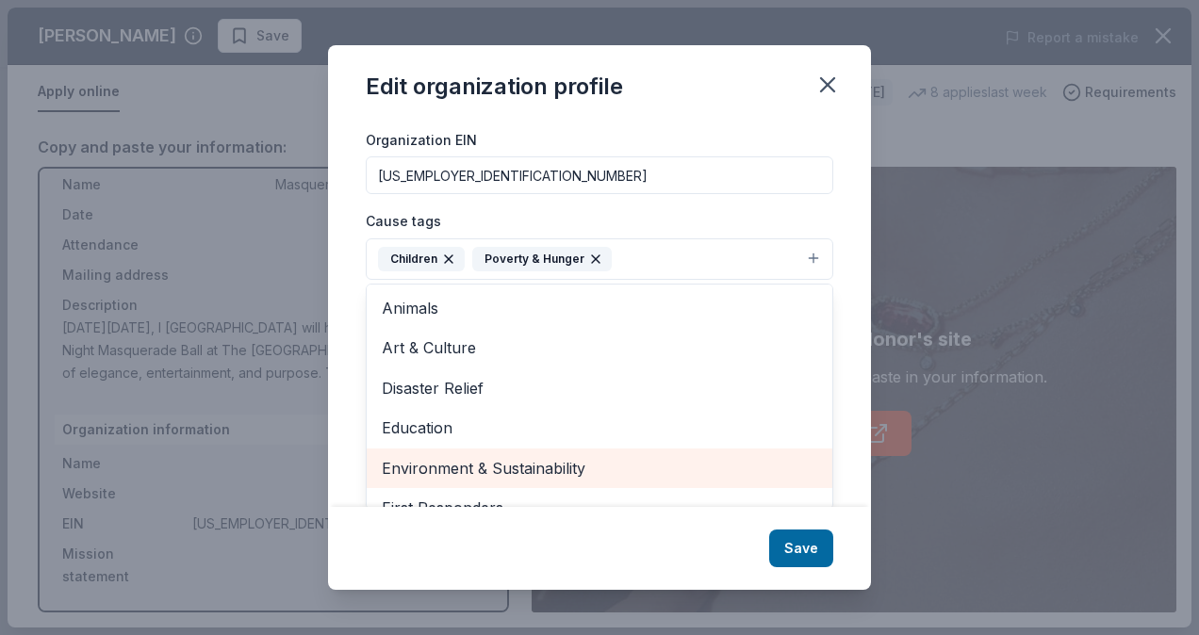
scroll to position [182, 0]
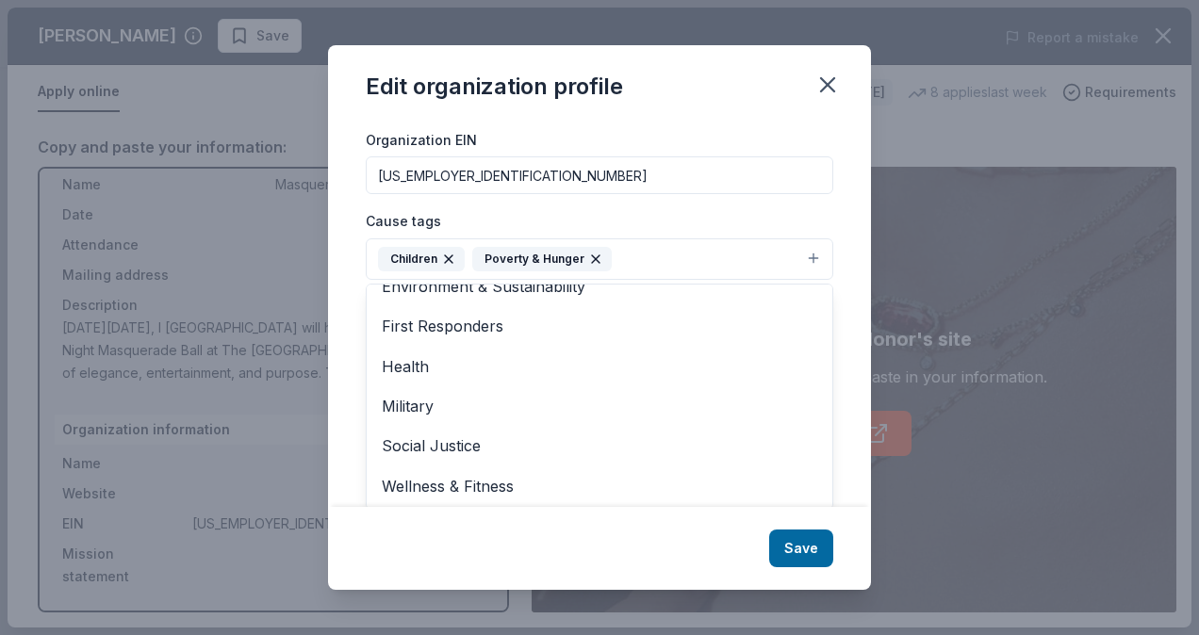
click at [835, 228] on div "Changes made here will be reflected on your Account. Organization name I AM [GE…" at bounding box center [599, 314] width 543 height 387
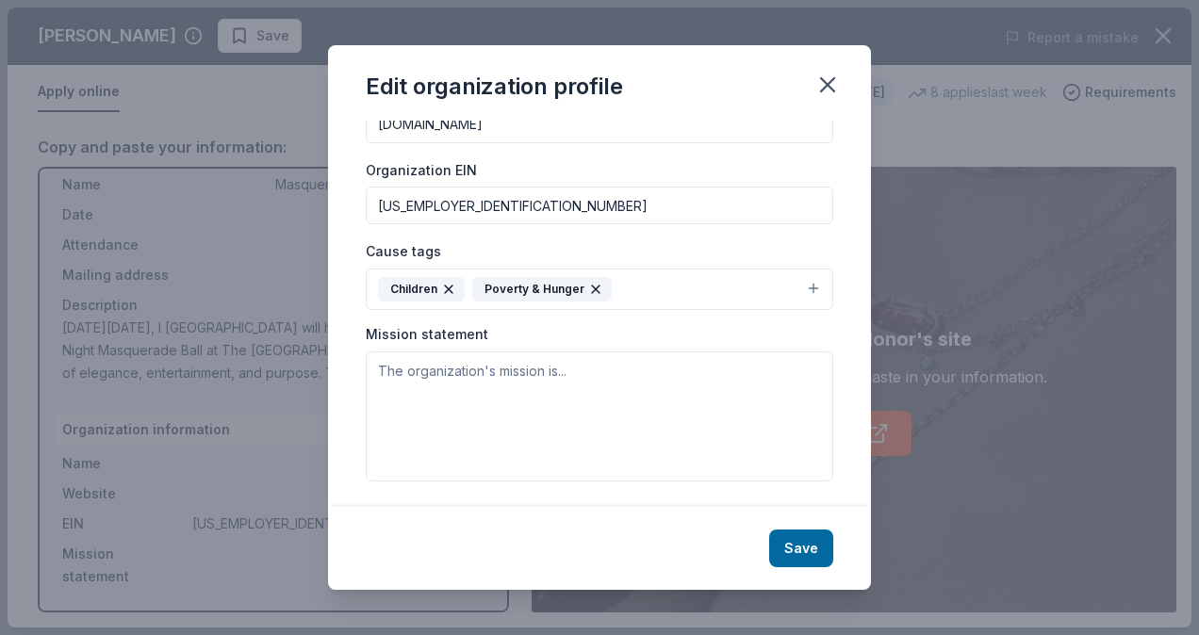
scroll to position [241, 0]
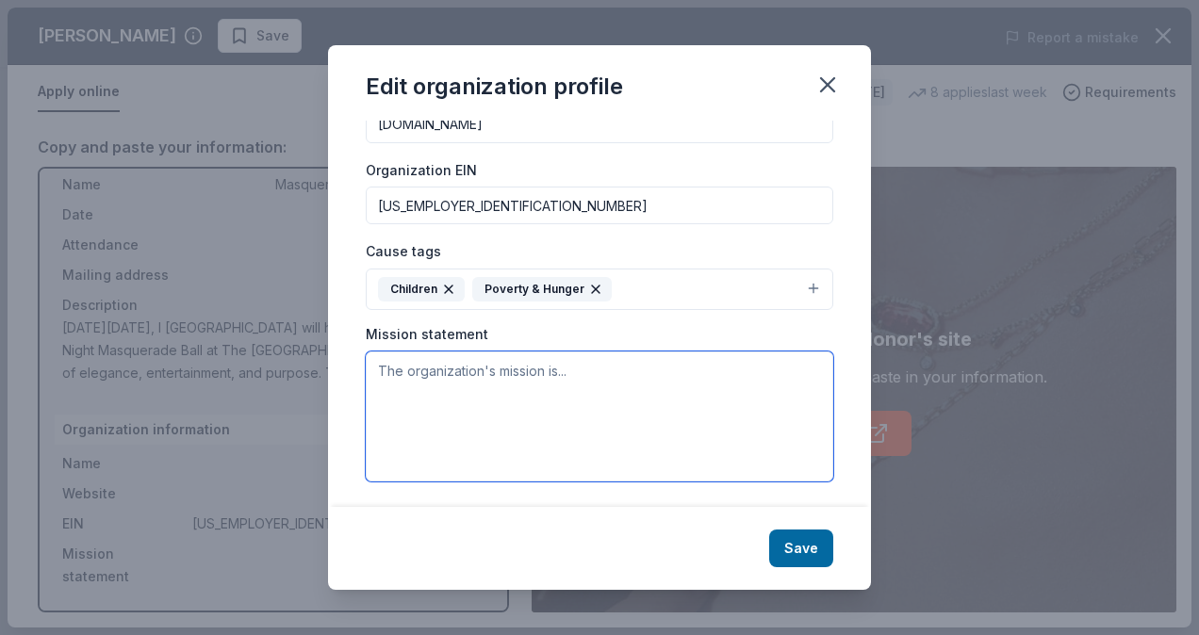
click at [434, 371] on textarea at bounding box center [600, 417] width 468 height 130
paste textarea "I Am Hope NJ is a 100% volunteer-run 501(c)(3) nonprofit dedicated to extending…"
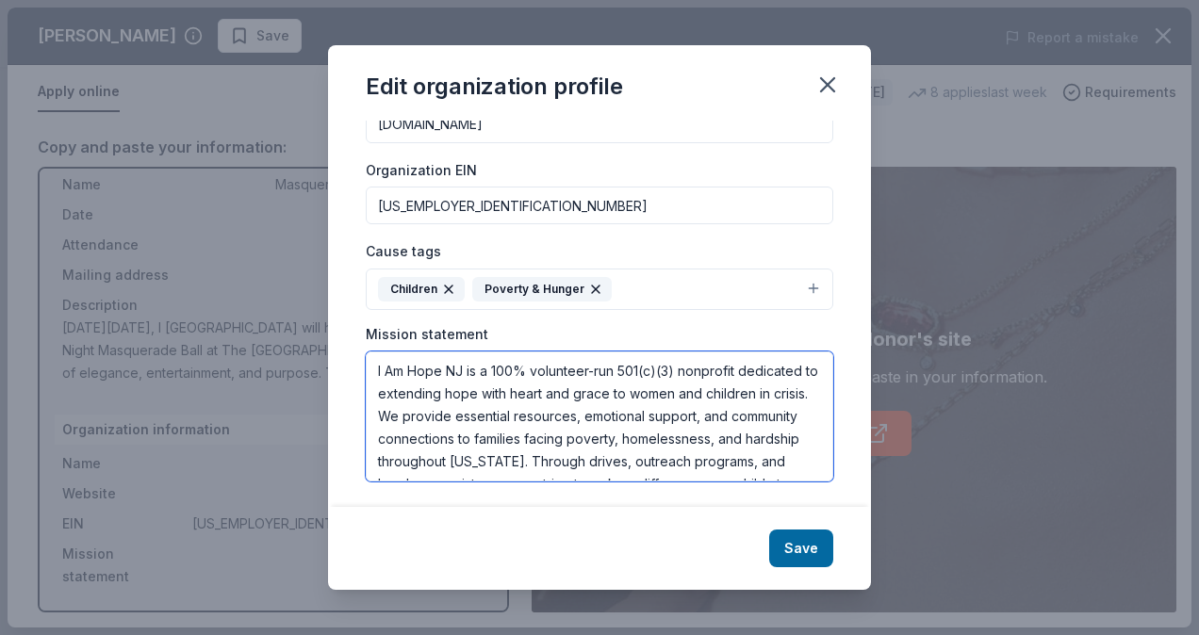
scroll to position [68, 0]
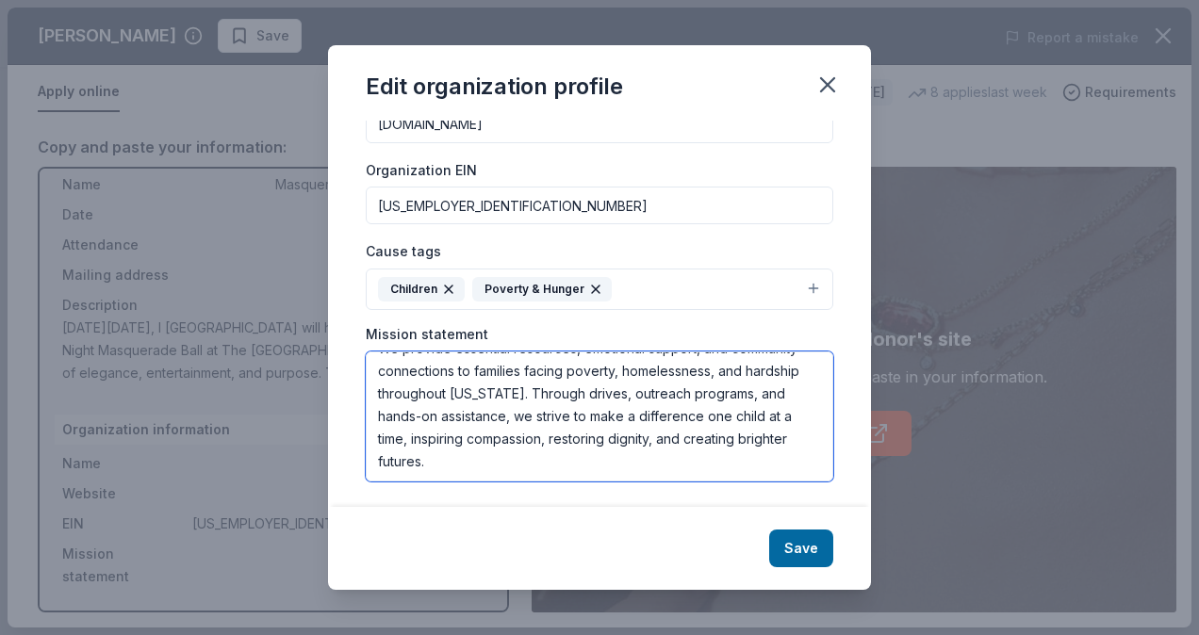
type textarea "I Am Hope NJ is a 100% volunteer-run 501(c)(3) nonprofit dedicated to extending…"
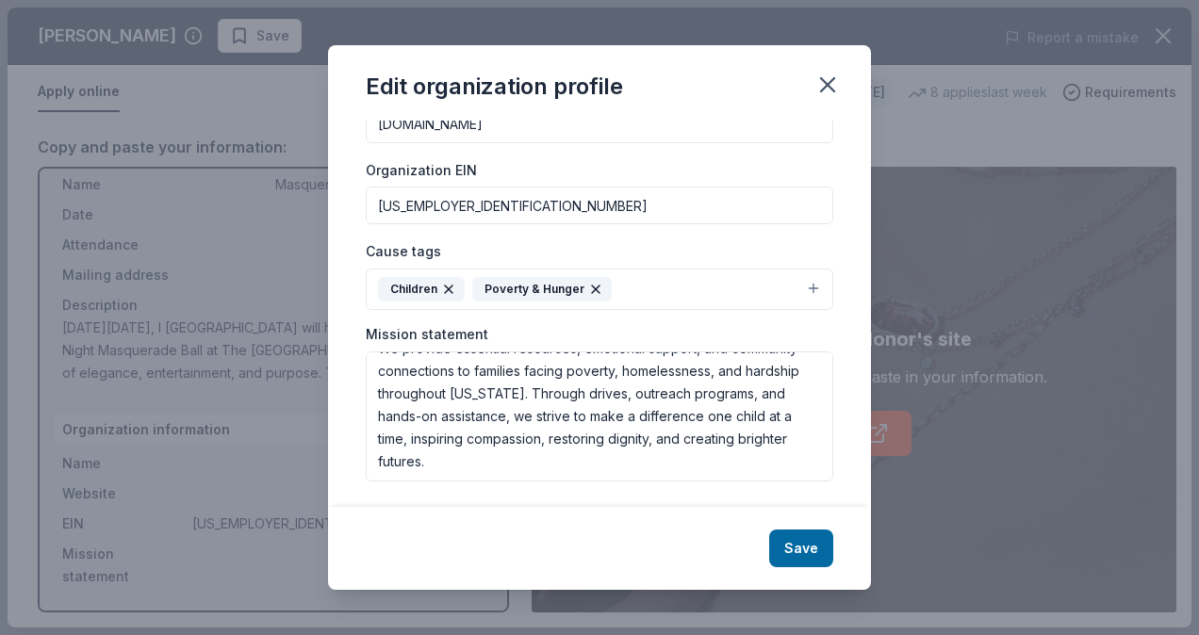
click at [833, 491] on div "Changes made here will be reflected on your Account. Organization name I AM [GE…" at bounding box center [599, 314] width 543 height 387
click at [811, 543] on button "Save" at bounding box center [801, 549] width 64 height 38
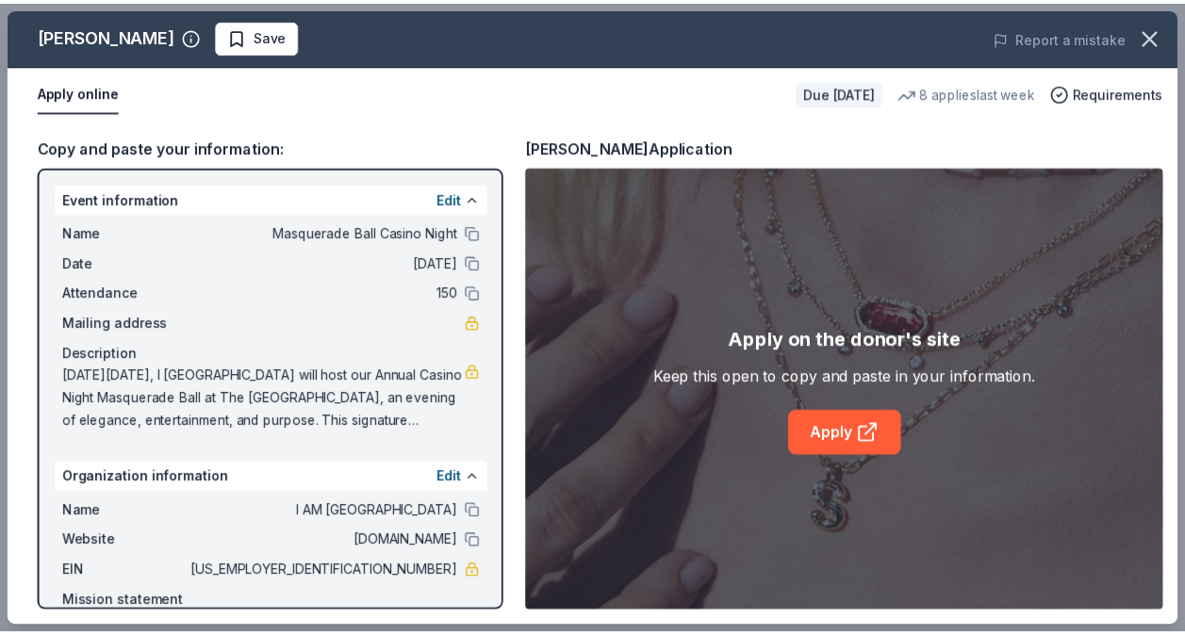
scroll to position [93, 0]
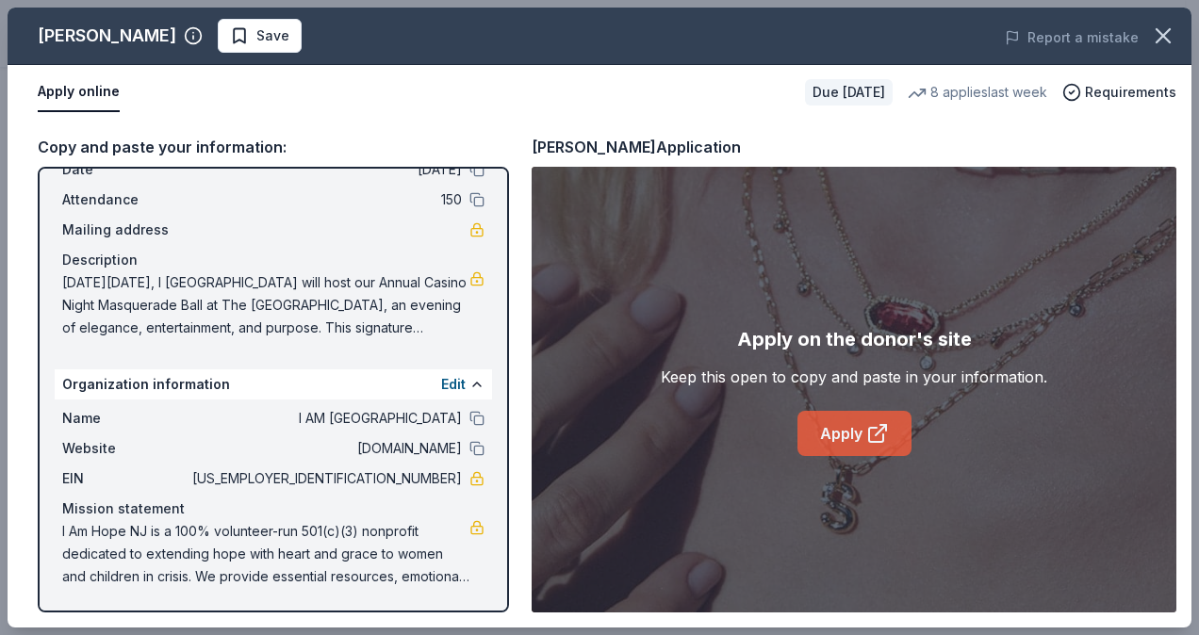
click at [838, 445] on link "Apply" at bounding box center [855, 433] width 114 height 45
click at [1163, 31] on icon "button" at bounding box center [1163, 36] width 26 height 26
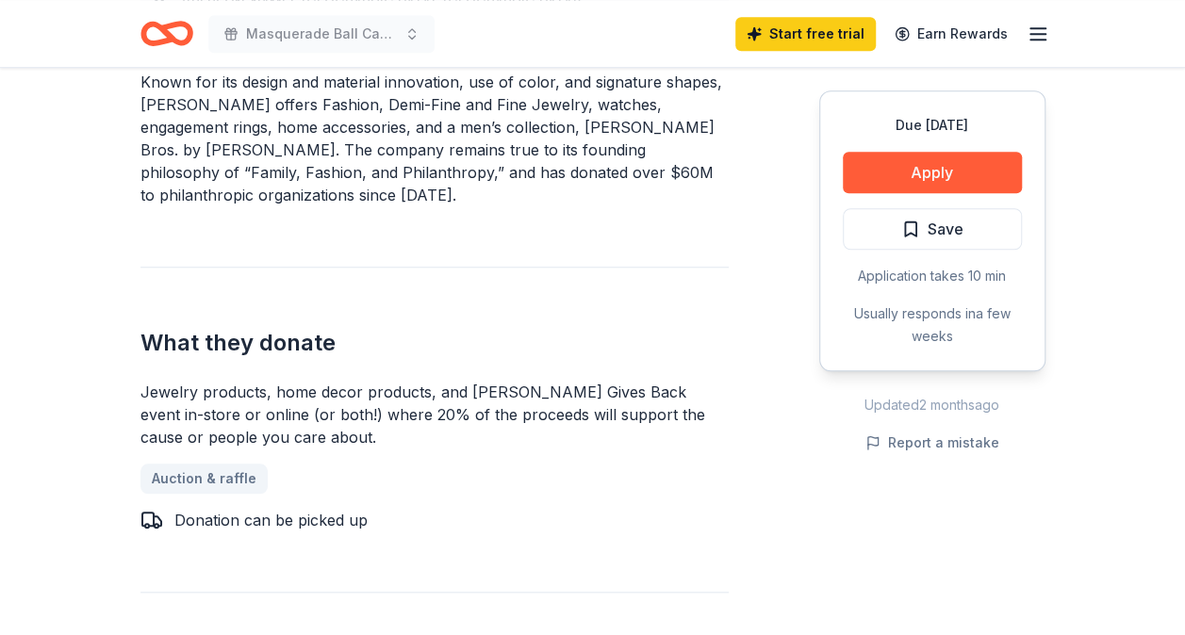
scroll to position [639, 0]
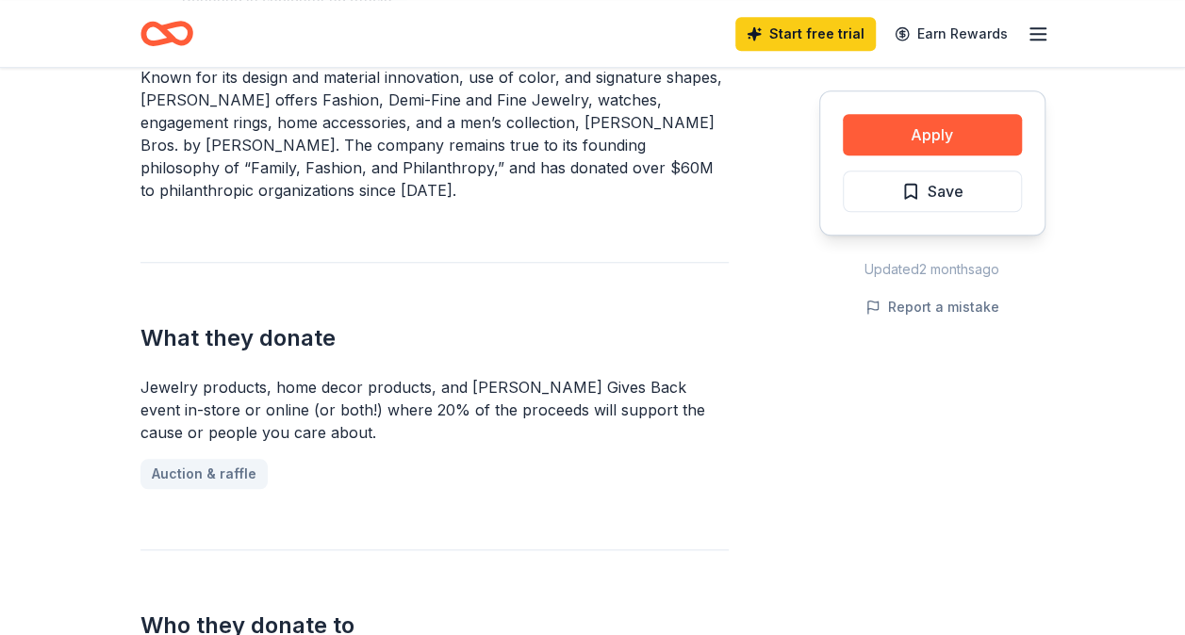
scroll to position [461, 0]
